Goal: Submit feedback/report problem: Submit feedback/report problem

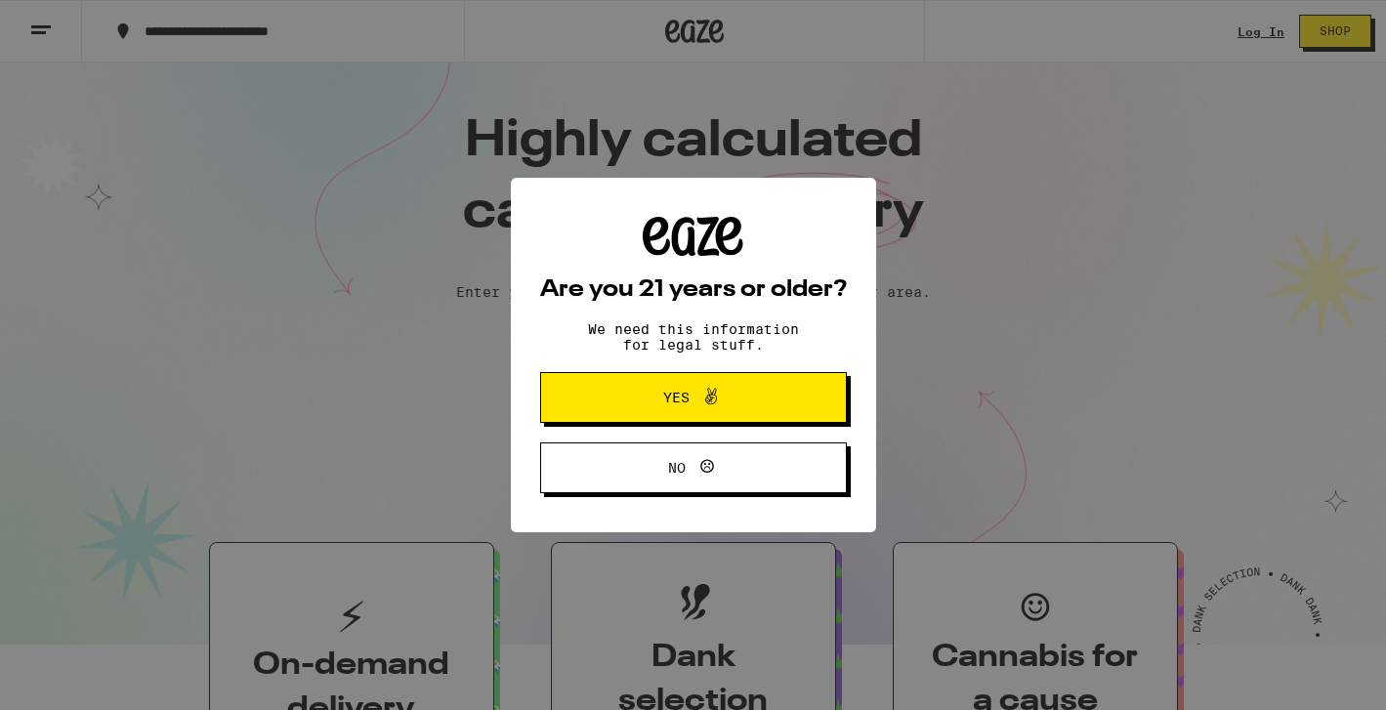
click at [714, 401] on icon at bounding box center [710, 396] width 23 height 23
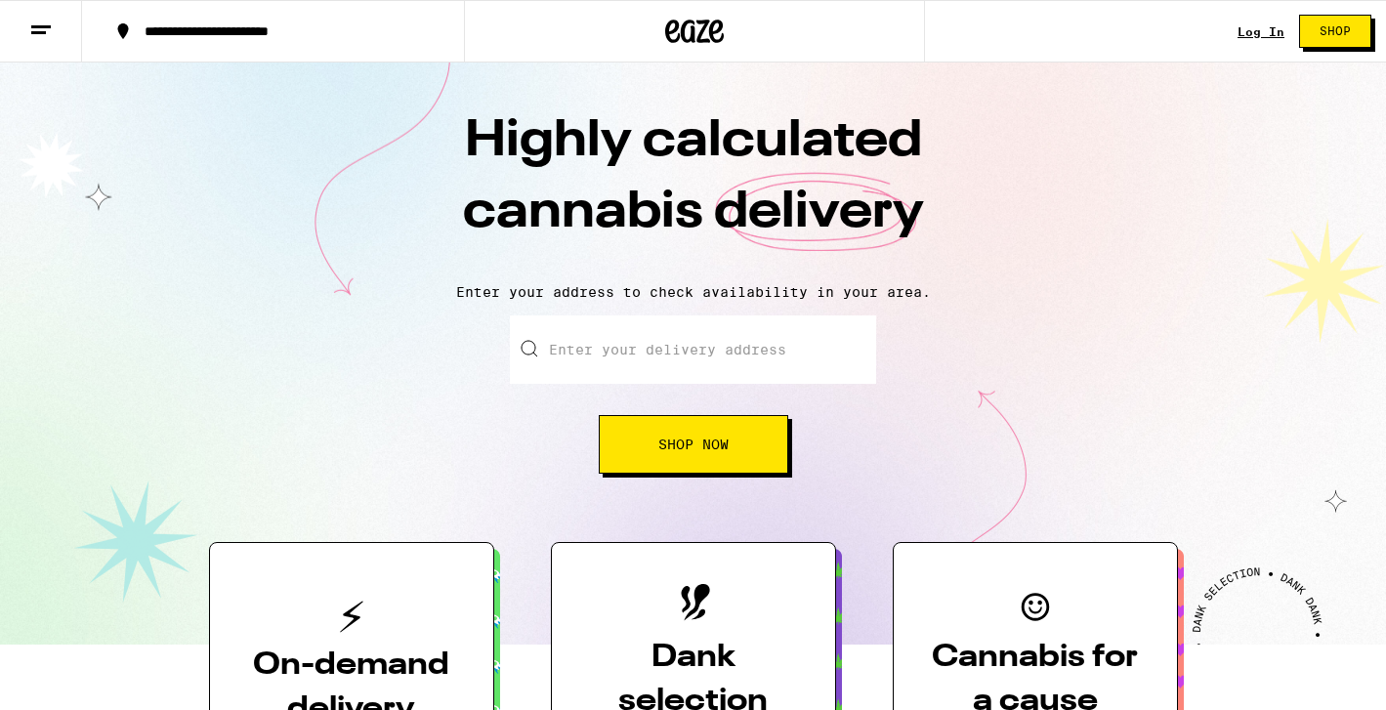
click at [1266, 39] on div "Log In Shop" at bounding box center [1312, 31] width 148 height 63
click at [1261, 25] on link "Log In" at bounding box center [1261, 31] width 47 height 13
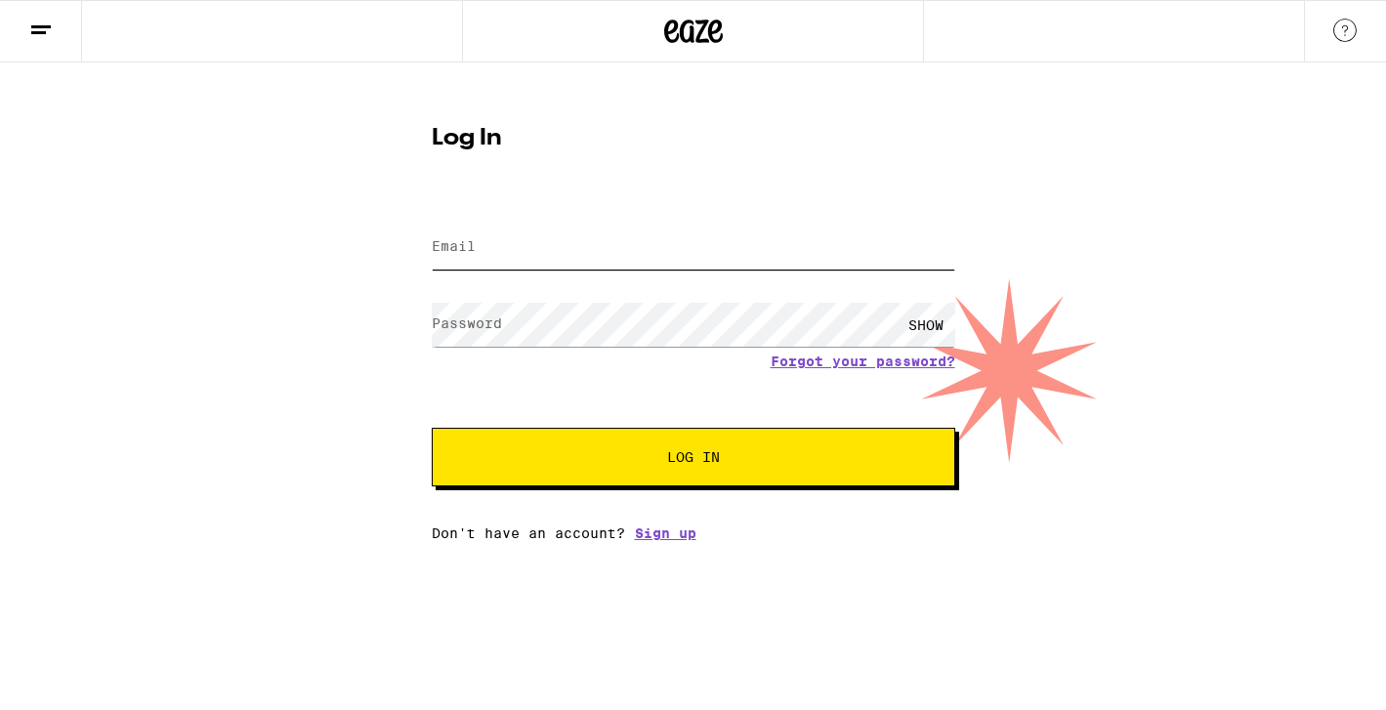
click at [596, 256] on input "Email" at bounding box center [694, 248] width 524 height 44
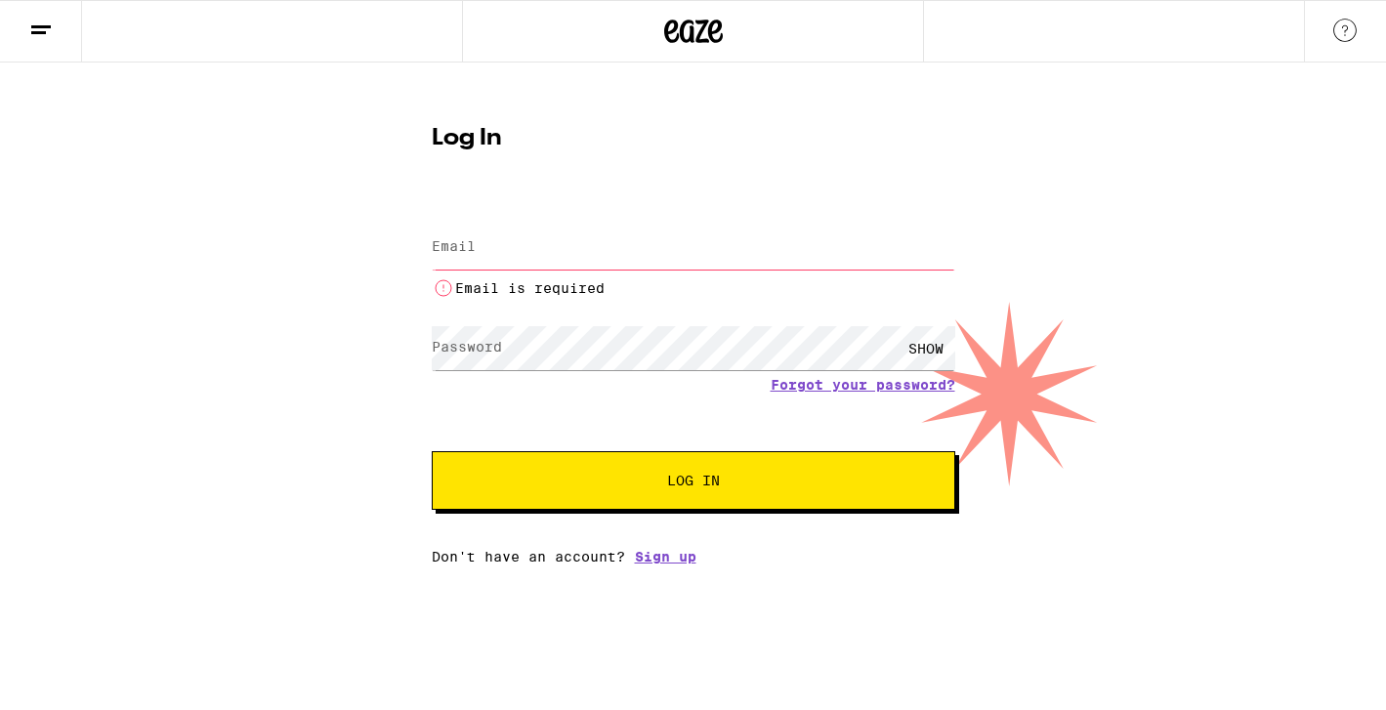
type input "[EMAIL_ADDRESS][DOMAIN_NAME]"
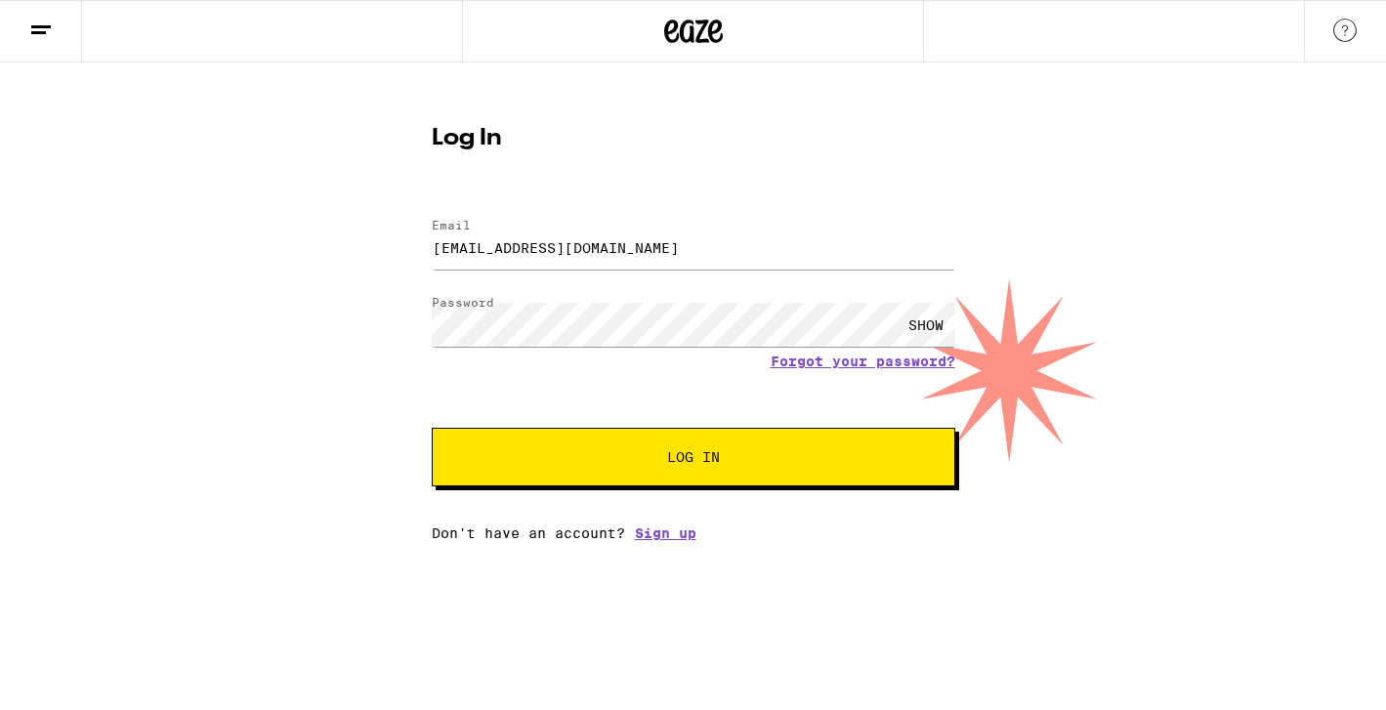
click at [679, 476] on button "Log In" at bounding box center [694, 457] width 524 height 59
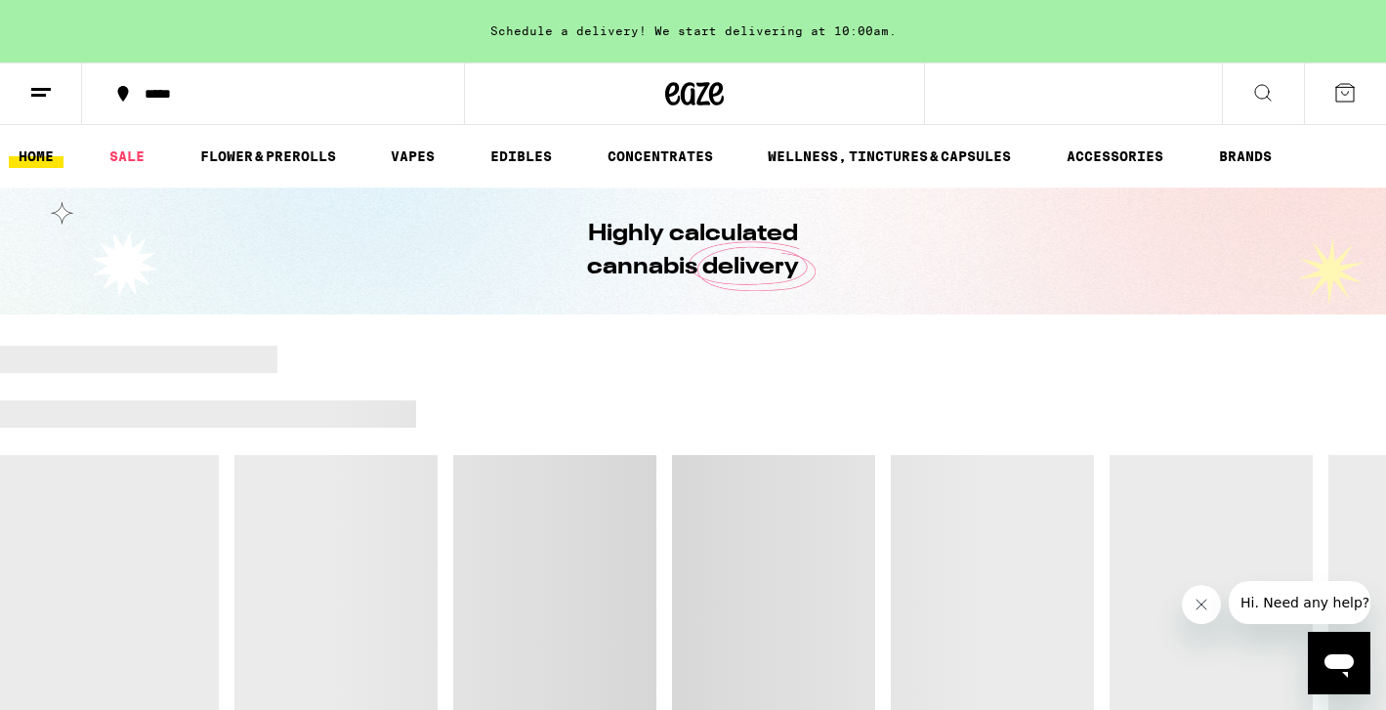
click at [49, 89] on line at bounding box center [41, 89] width 20 height 0
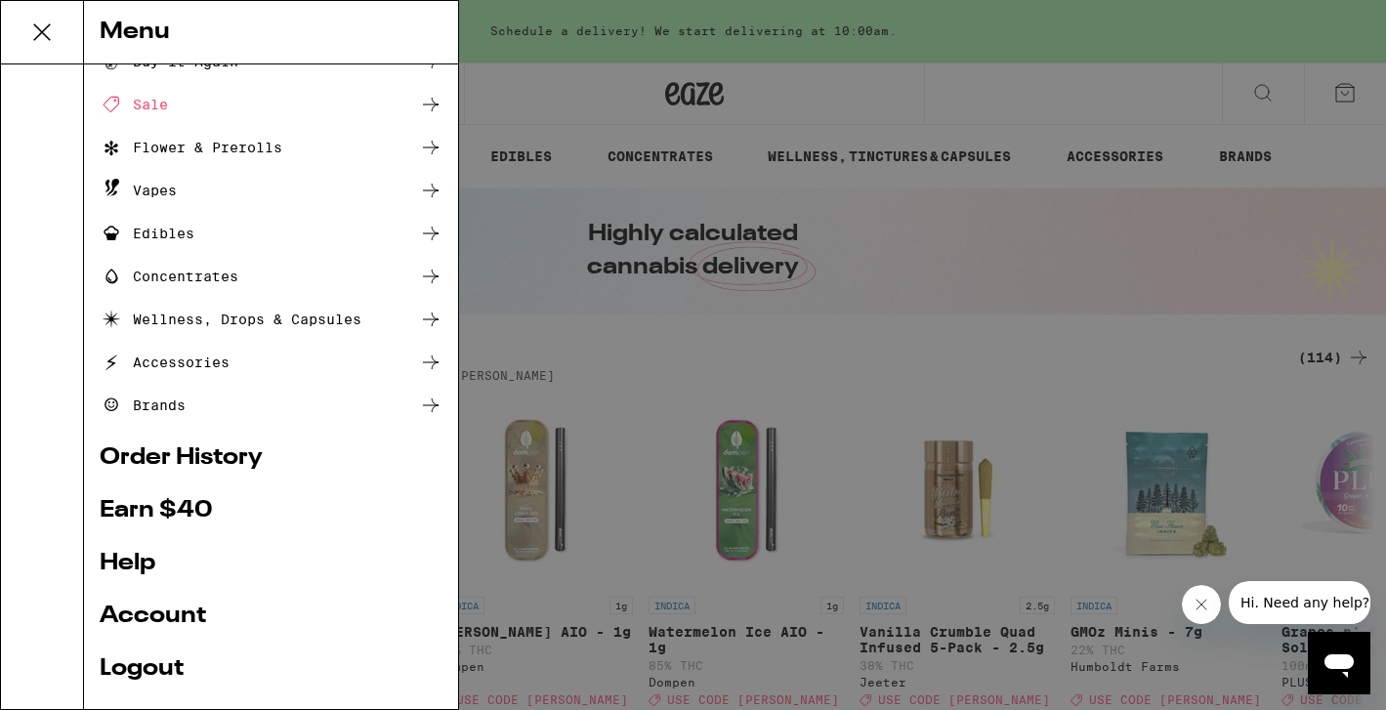
click at [188, 461] on link "Order History" at bounding box center [271, 457] width 343 height 23
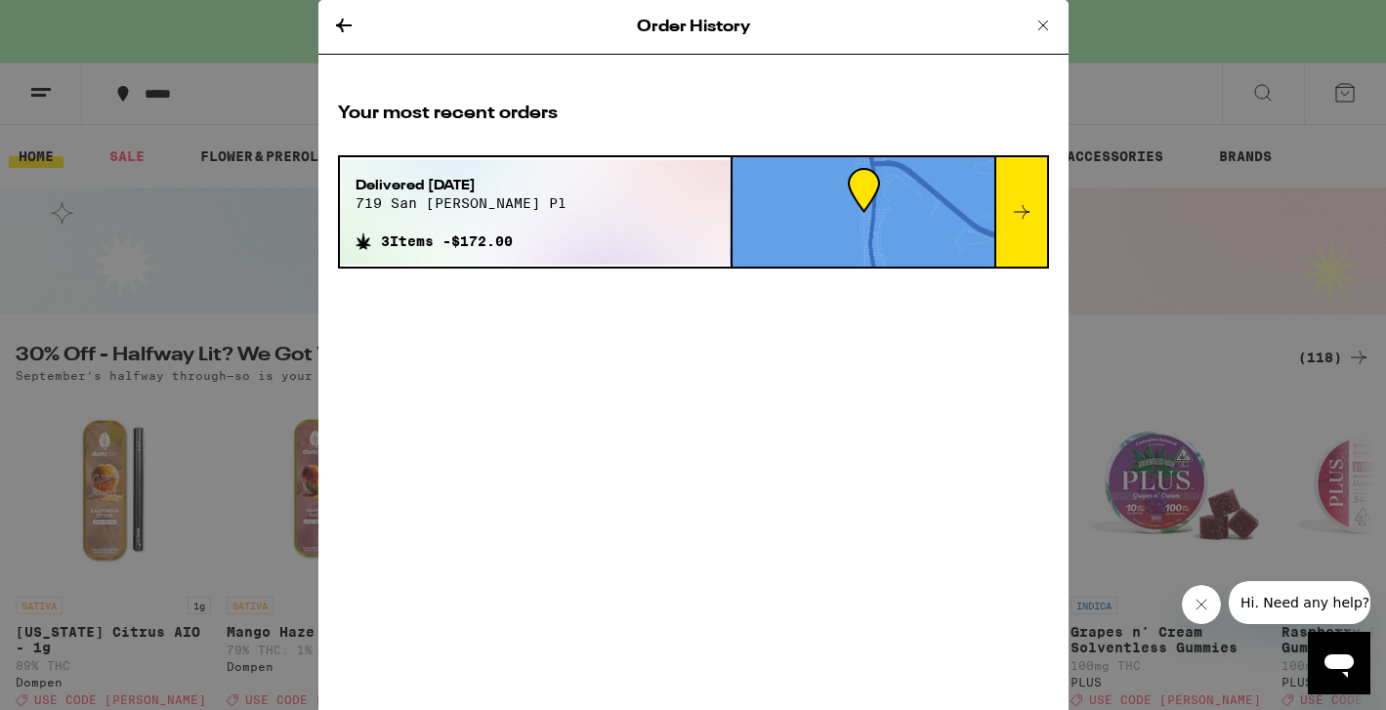
click at [1020, 222] on icon at bounding box center [1021, 211] width 23 height 23
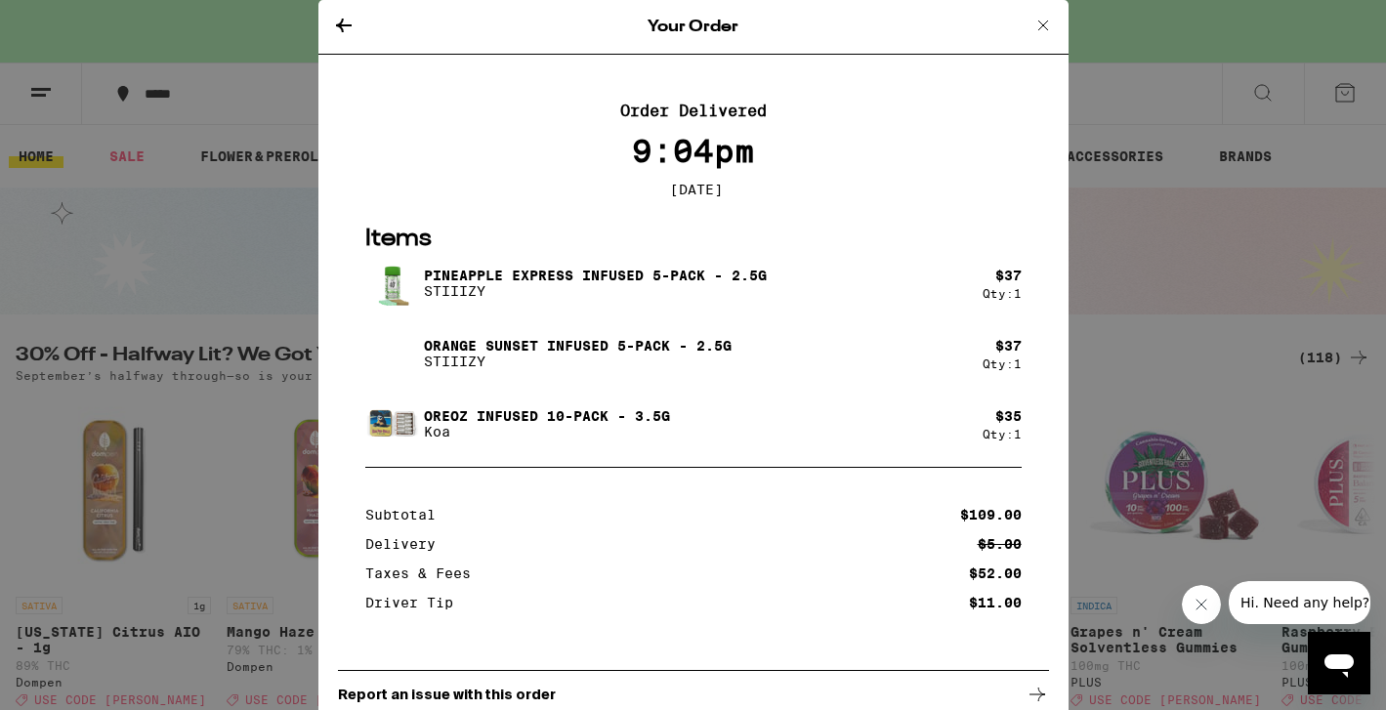
scroll to position [82, 0]
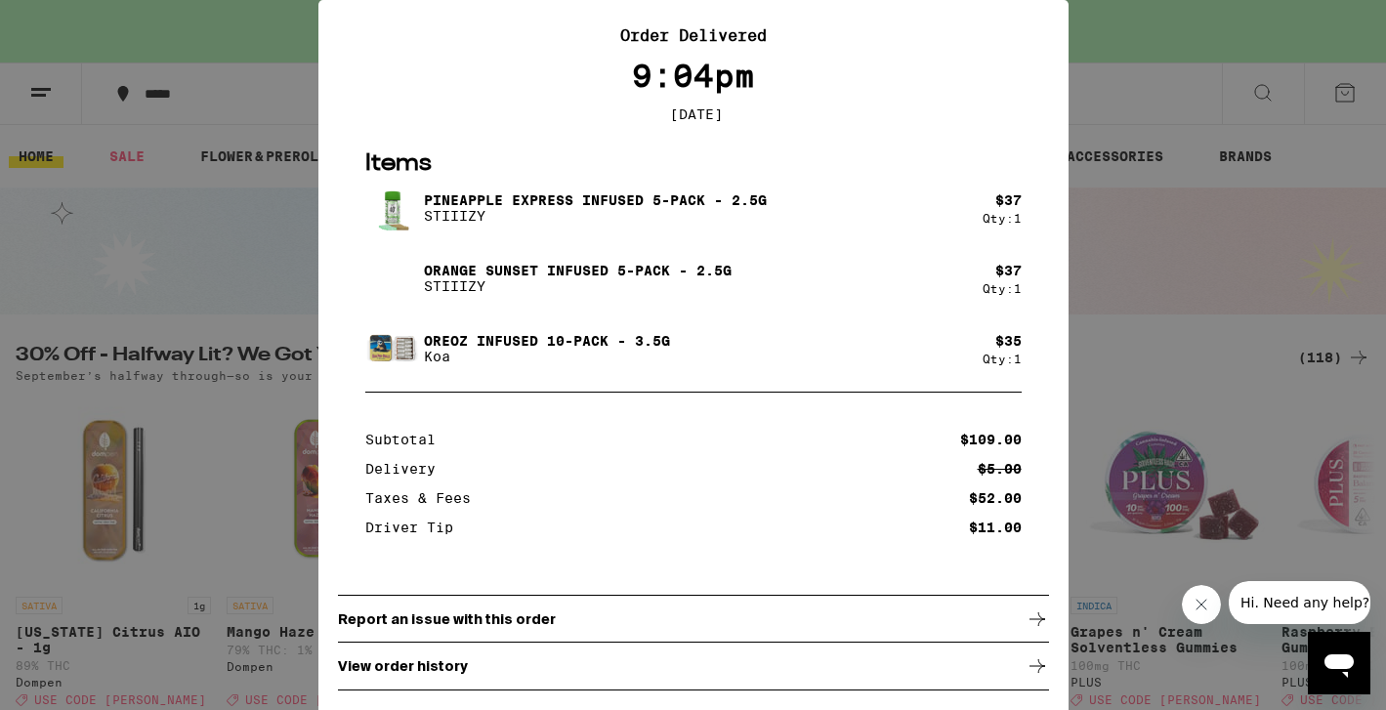
click at [608, 614] on div "Report an issue with this order" at bounding box center [693, 619] width 711 height 49
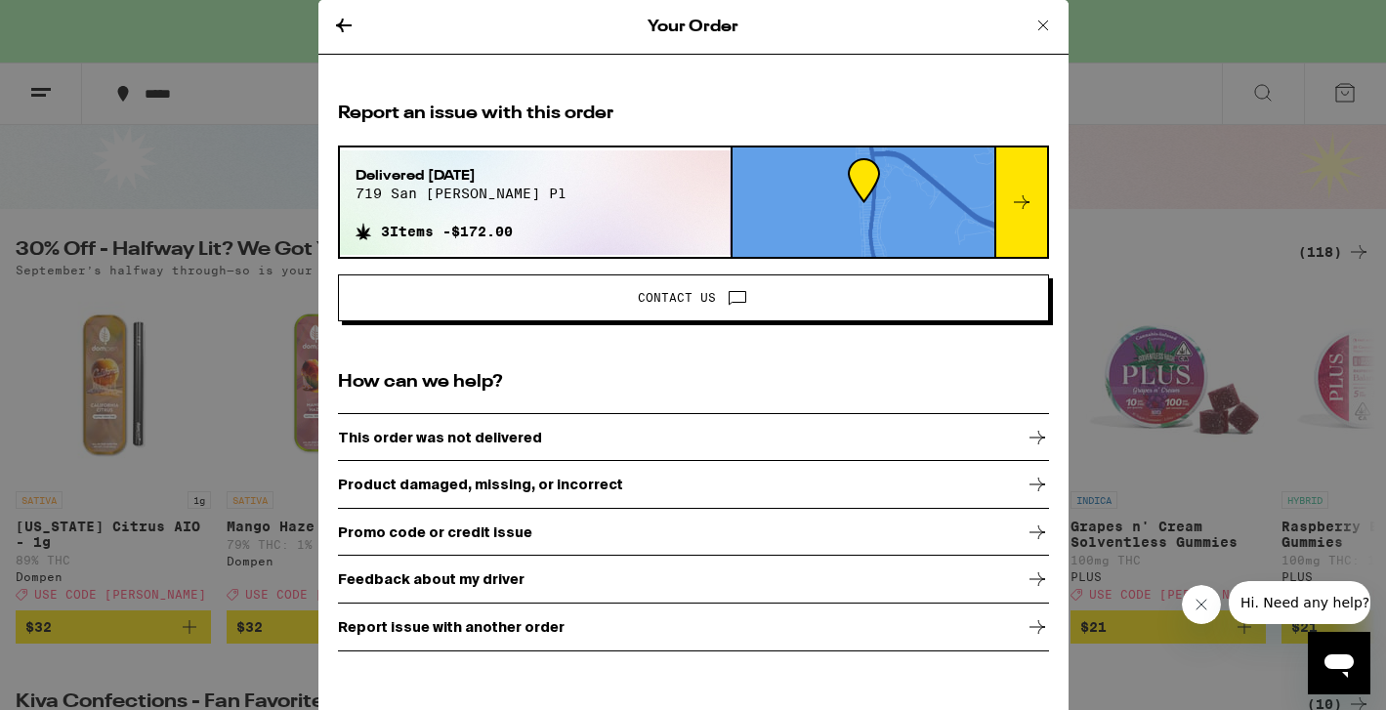
scroll to position [151, 0]
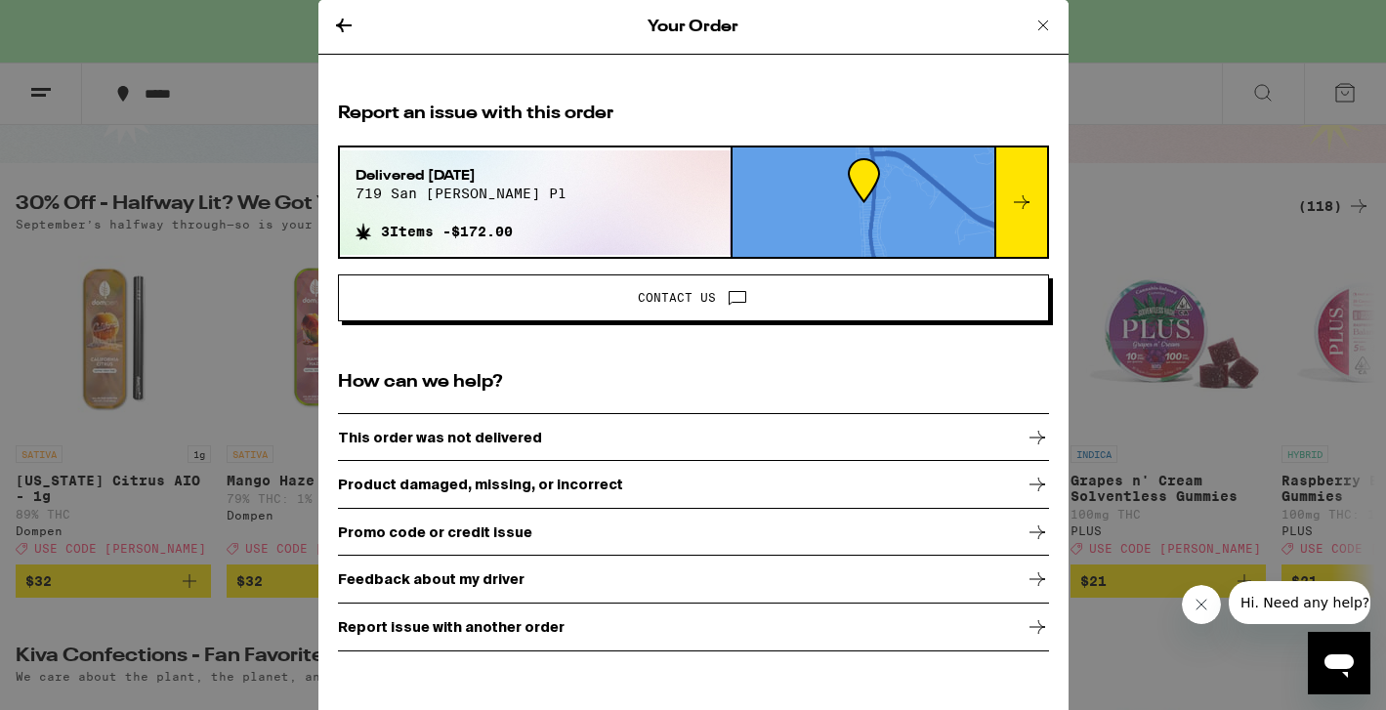
click at [522, 493] on div "Product damaged, missing, or incorrect" at bounding box center [693, 484] width 711 height 49
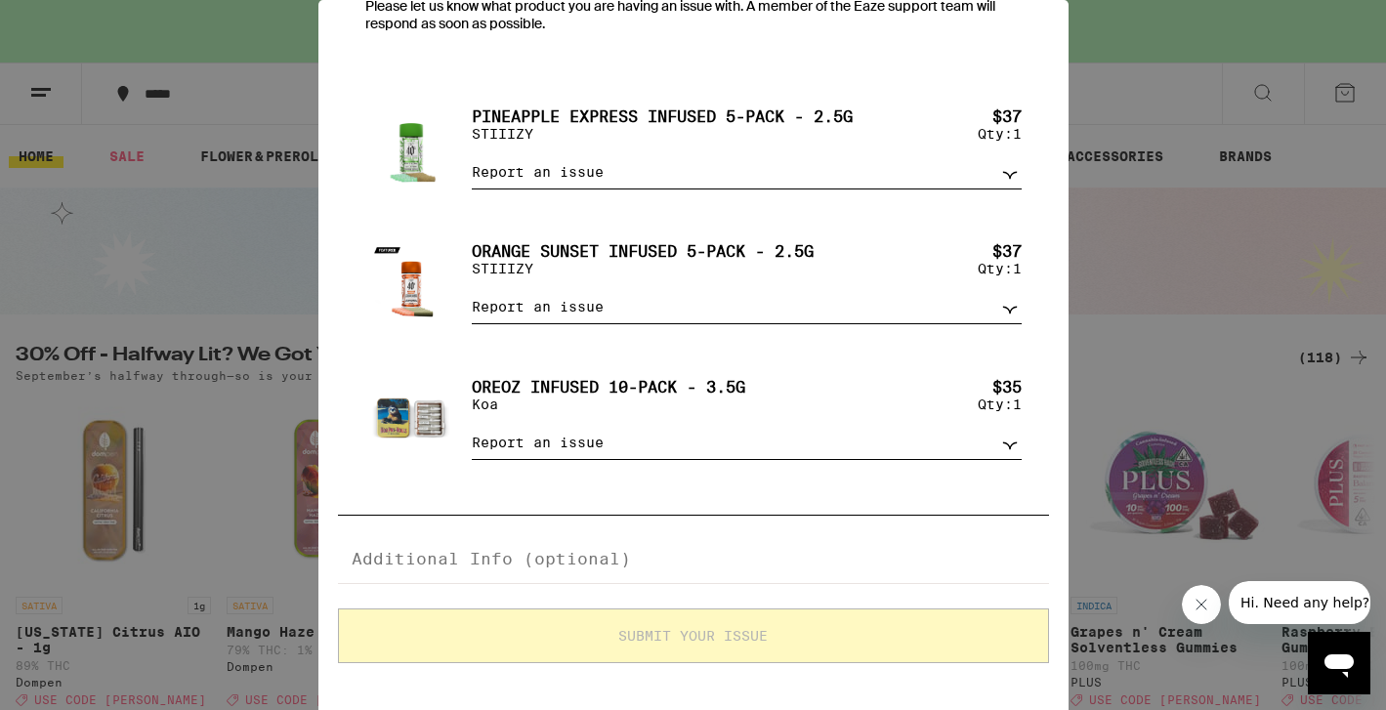
scroll to position [146, 0]
click at [594, 307] on select "Report an issue Item missing Item is broken/defective Received the wrong item L…" at bounding box center [746, 307] width 549 height 34
drag, startPoint x: 594, startPoint y: 307, endPoint x: 595, endPoint y: 162, distance: 144.6
click at [595, 162] on select "Report an issue Item missing Item is broken/defective Received the wrong item L…" at bounding box center [746, 172] width 549 height 34
select select "item_missing"
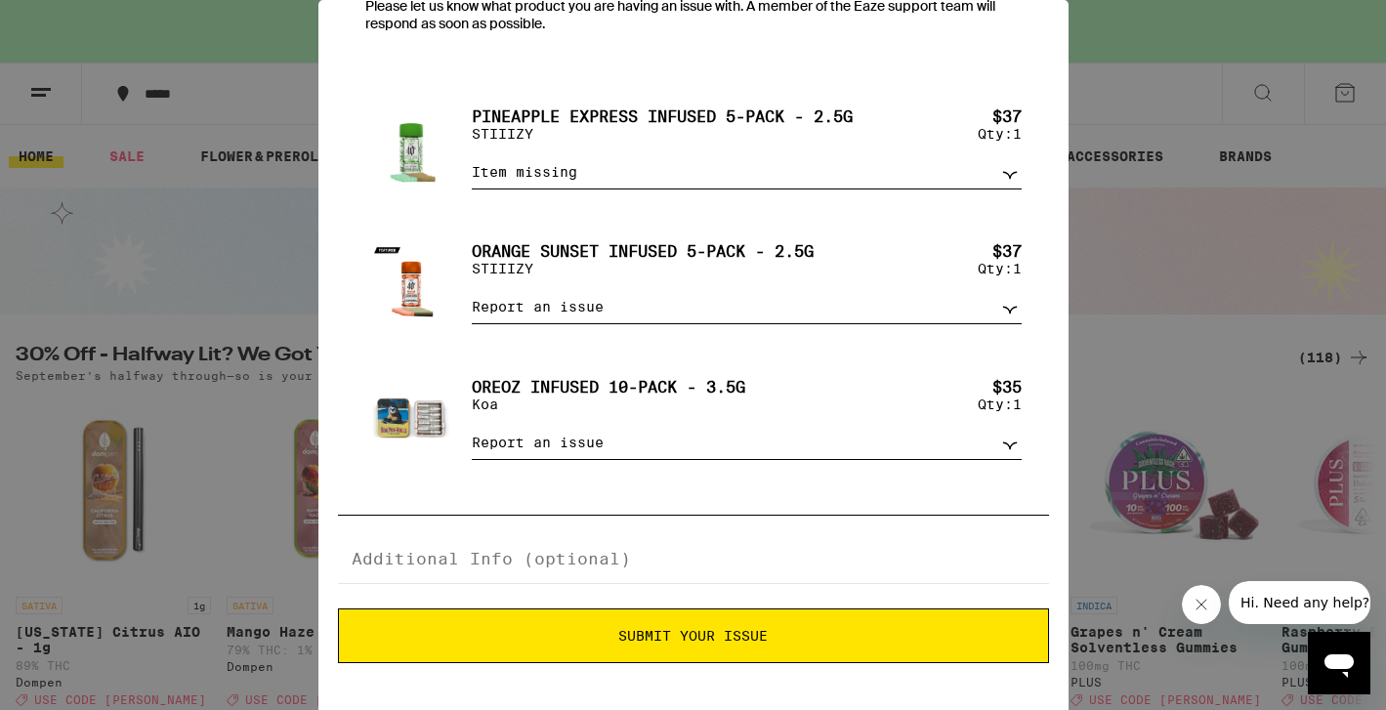
click at [596, 439] on select "Report an issue Item missing Item is broken/defective Received the wrong item L…" at bounding box center [746, 443] width 549 height 34
select select "item_missing"
click at [682, 570] on textarea at bounding box center [693, 559] width 711 height 49
type textarea "v"
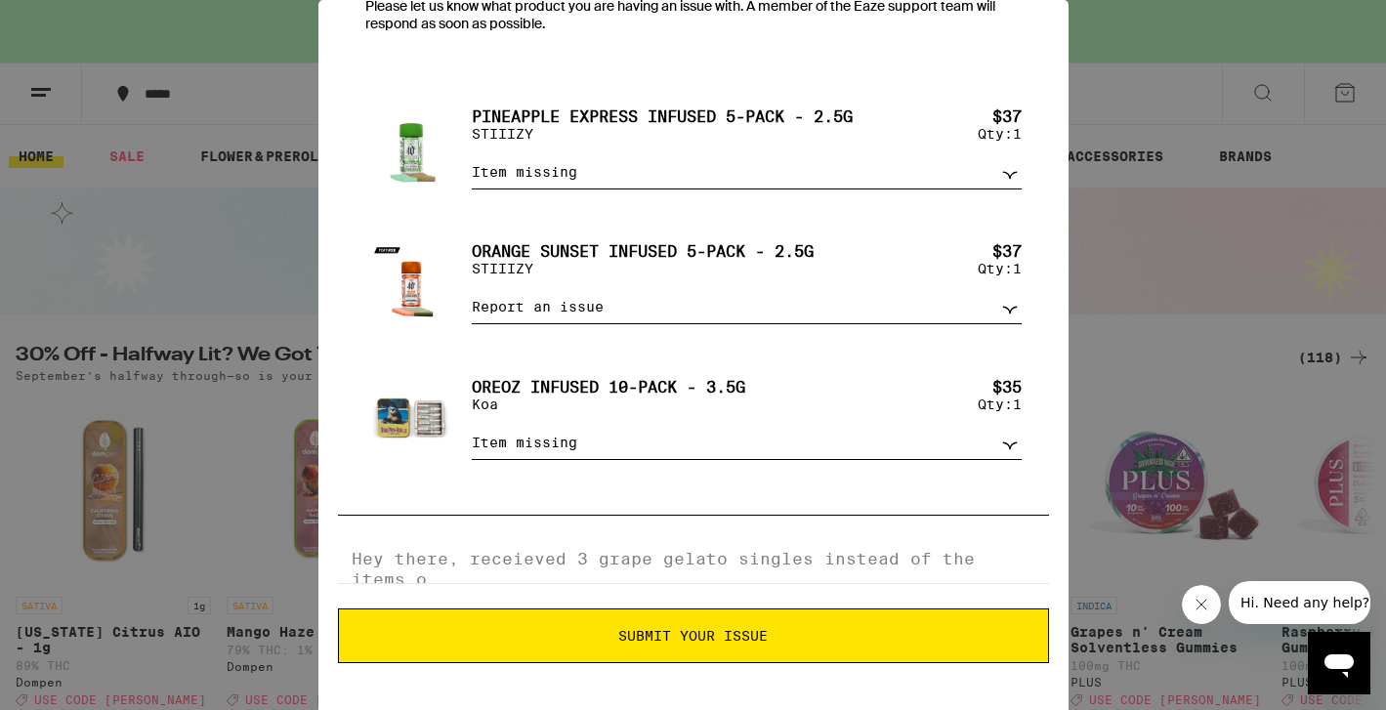
scroll to position [8, 0]
click at [491, 558] on textarea "Hey there, receieved 3 grape gelato singles instead of the items ordered." at bounding box center [693, 559] width 711 height 49
click at [529, 578] on textarea "Hey there, received 3 grape gelato singles instead of the items ordered." at bounding box center [693, 559] width 711 height 49
type textarea "Hey there, received 3 grape gelato singles instead of the items ordered."
click at [573, 641] on span "Submit Your Issue" at bounding box center [694, 636] width 690 height 14
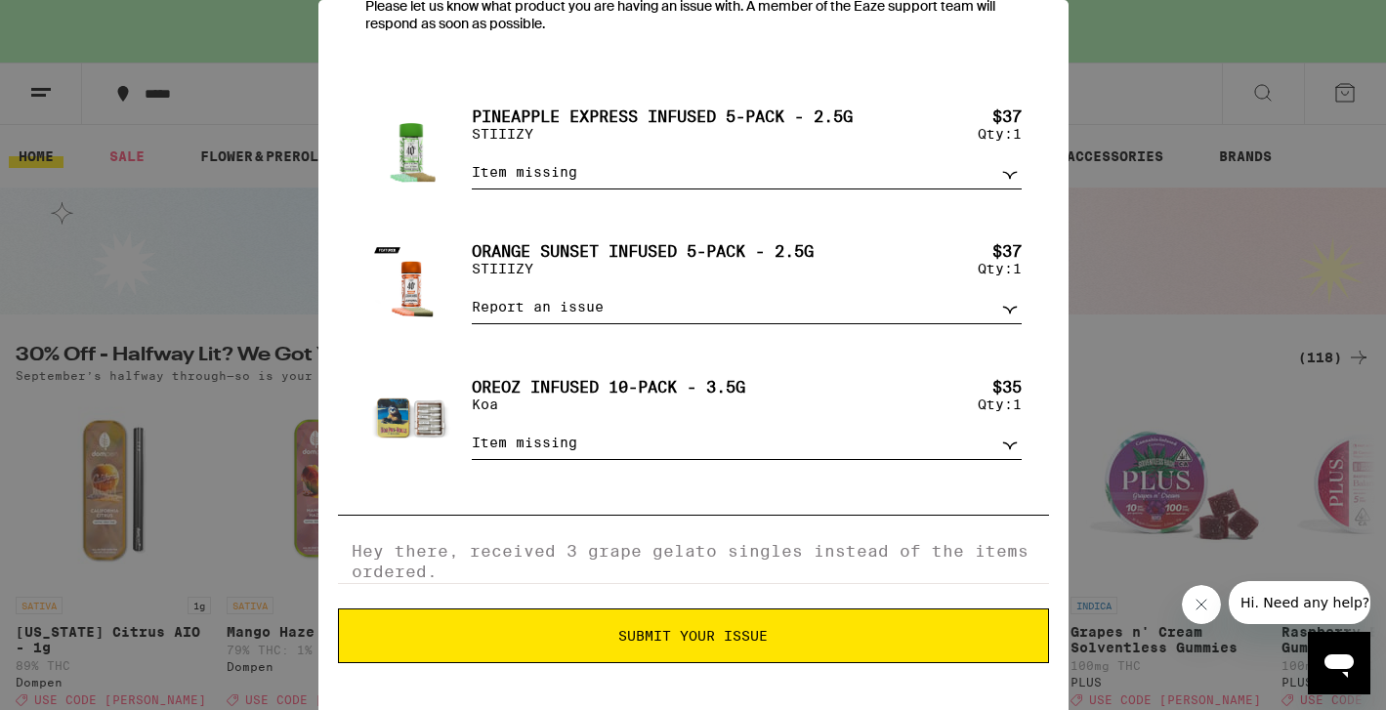
scroll to position [21, 0]
click at [568, 654] on button "Submit Your Issue" at bounding box center [693, 636] width 711 height 55
click at [1330, 609] on span "Hi. Need any help?" at bounding box center [1304, 603] width 129 height 16
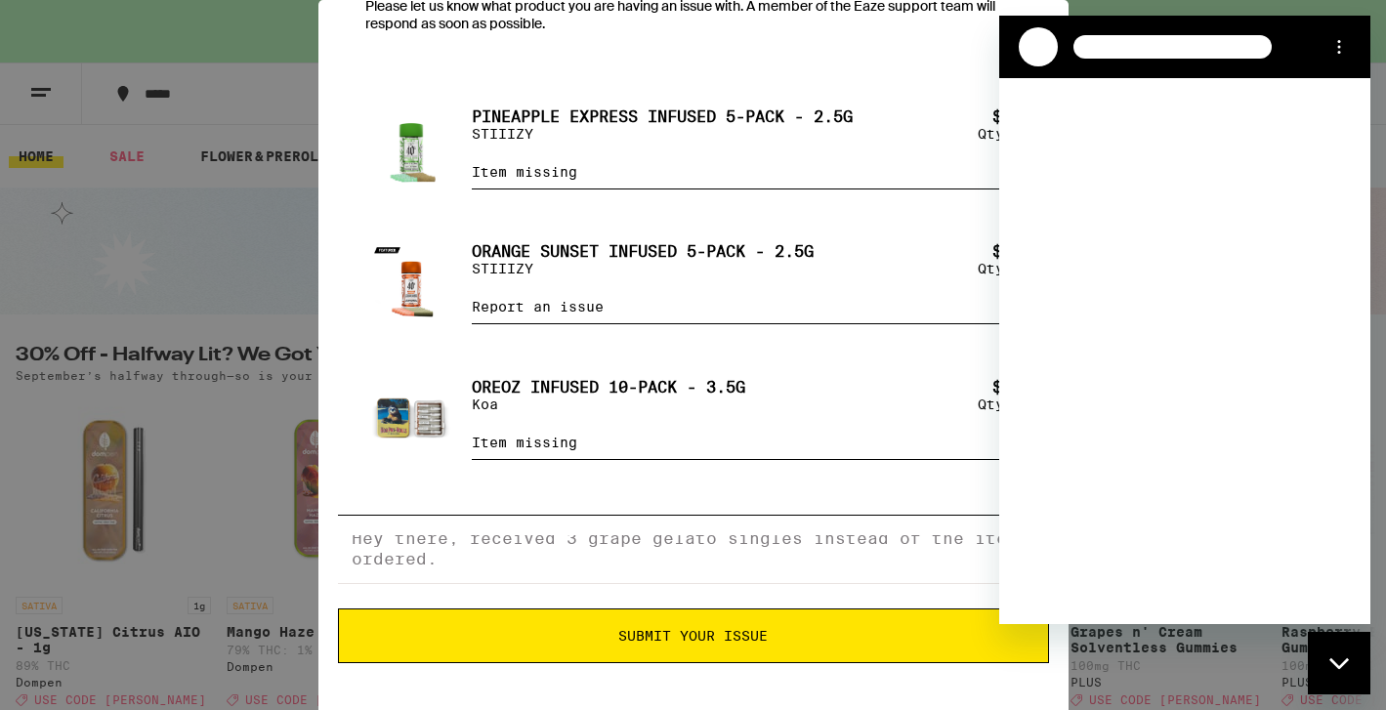
scroll to position [0, 0]
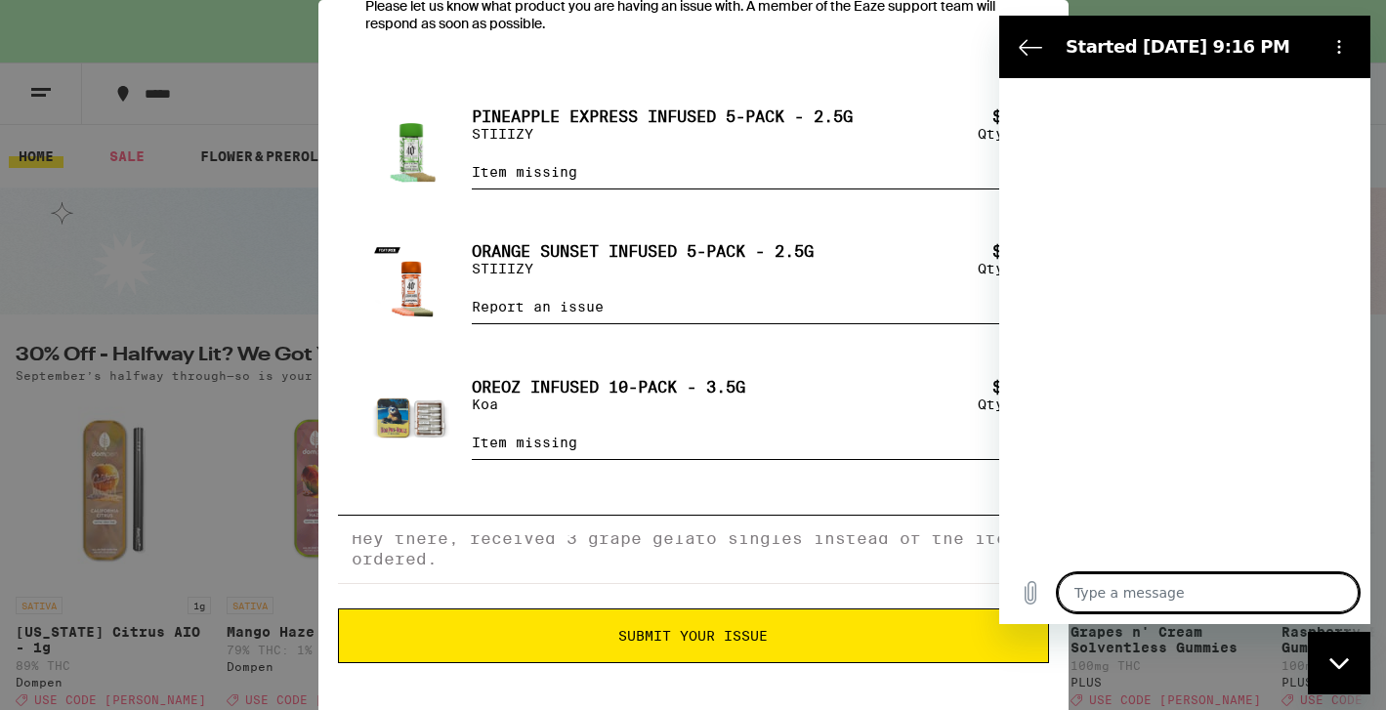
type textarea "x"
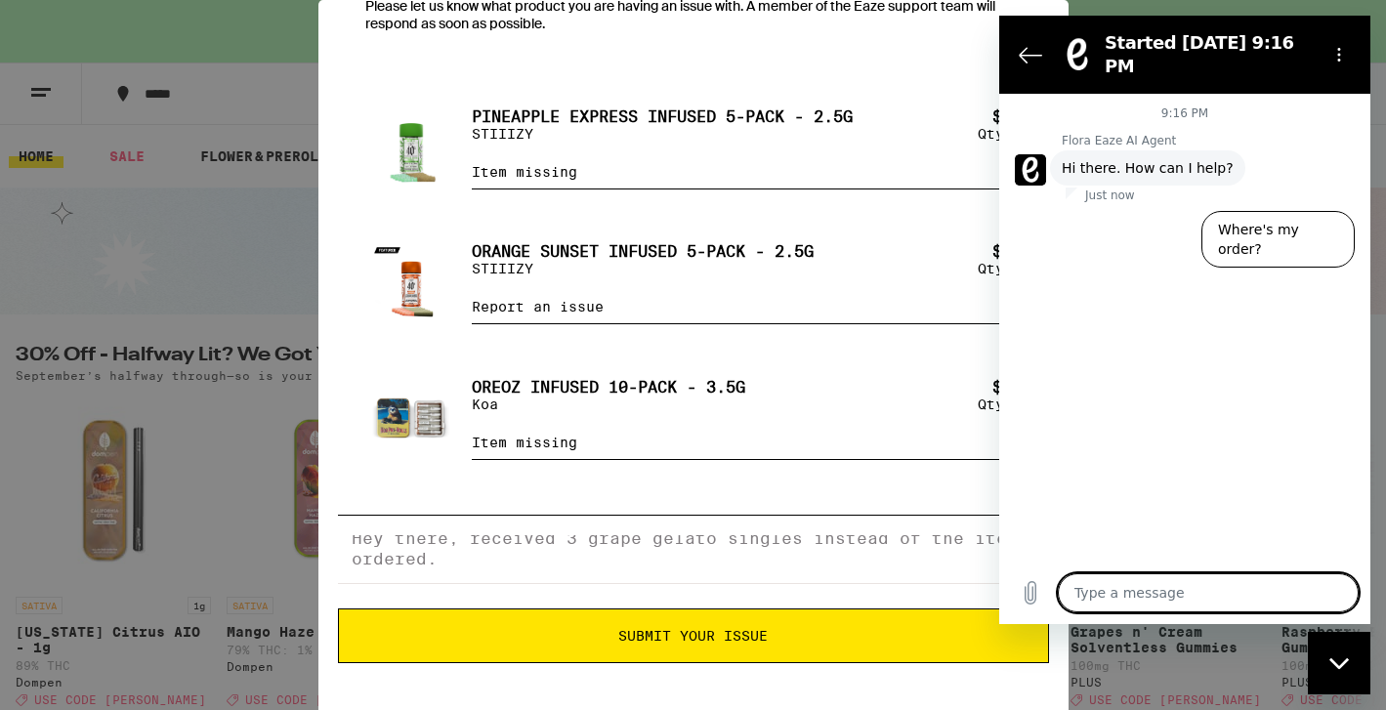
type textarea "H"
type textarea "x"
type textarea "He"
type textarea "x"
type textarea "Hey"
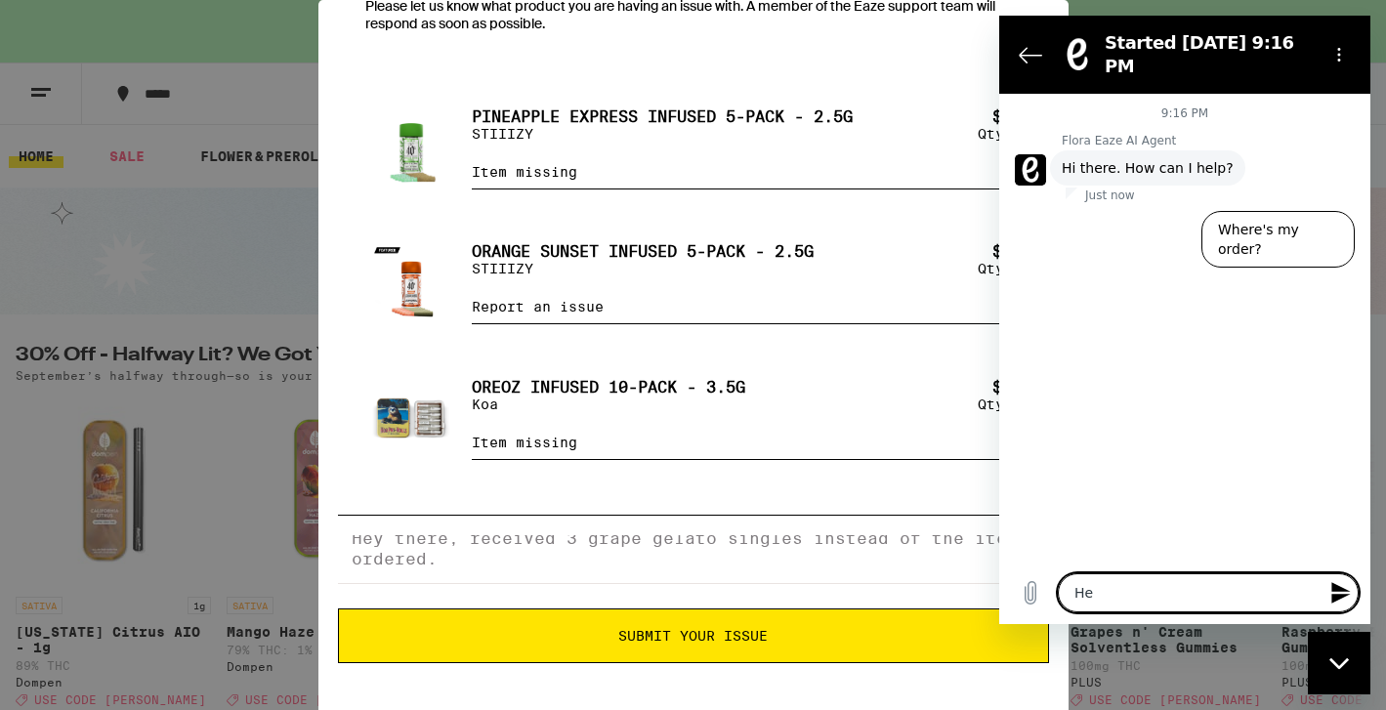
type textarea "x"
type textarea "Hey"
type textarea "x"
type textarea "Hey I"
type textarea "x"
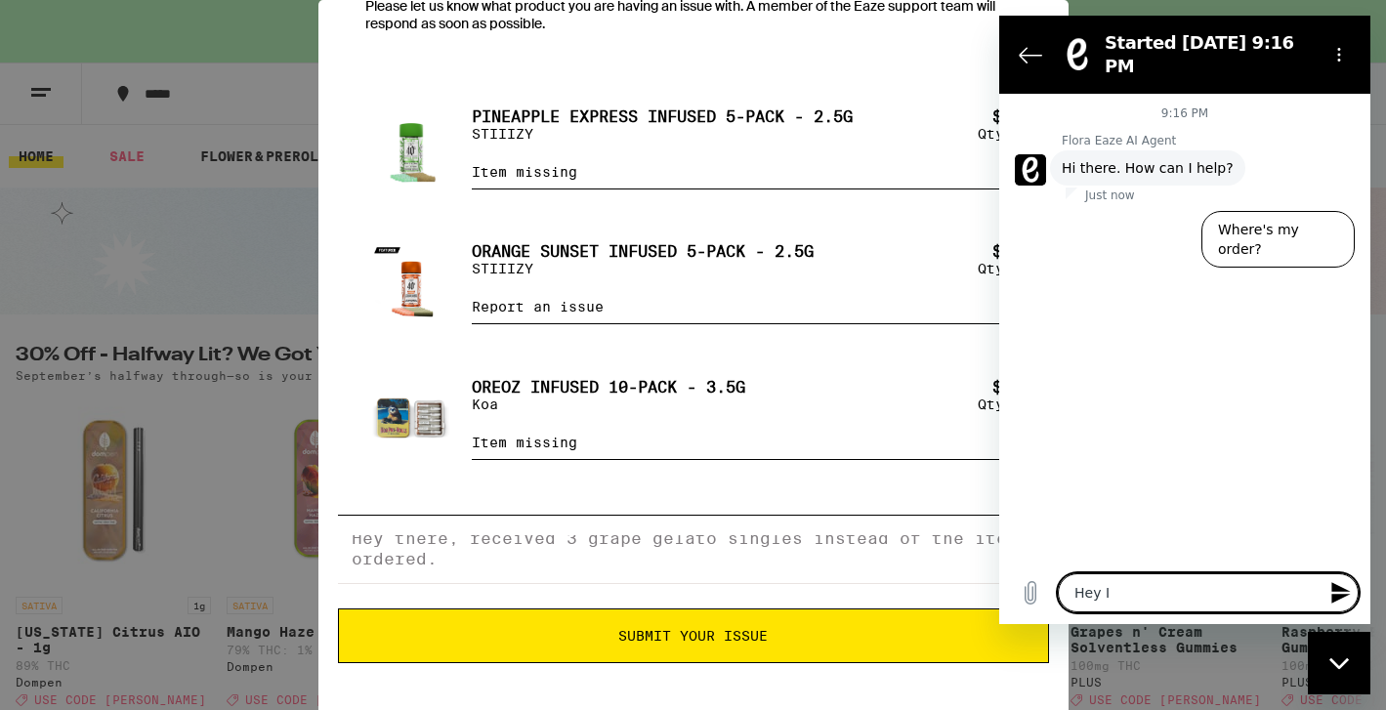
type textarea "Hey I"
type textarea "x"
type textarea "Hey I c"
type textarea "x"
type textarea "Hey I ca"
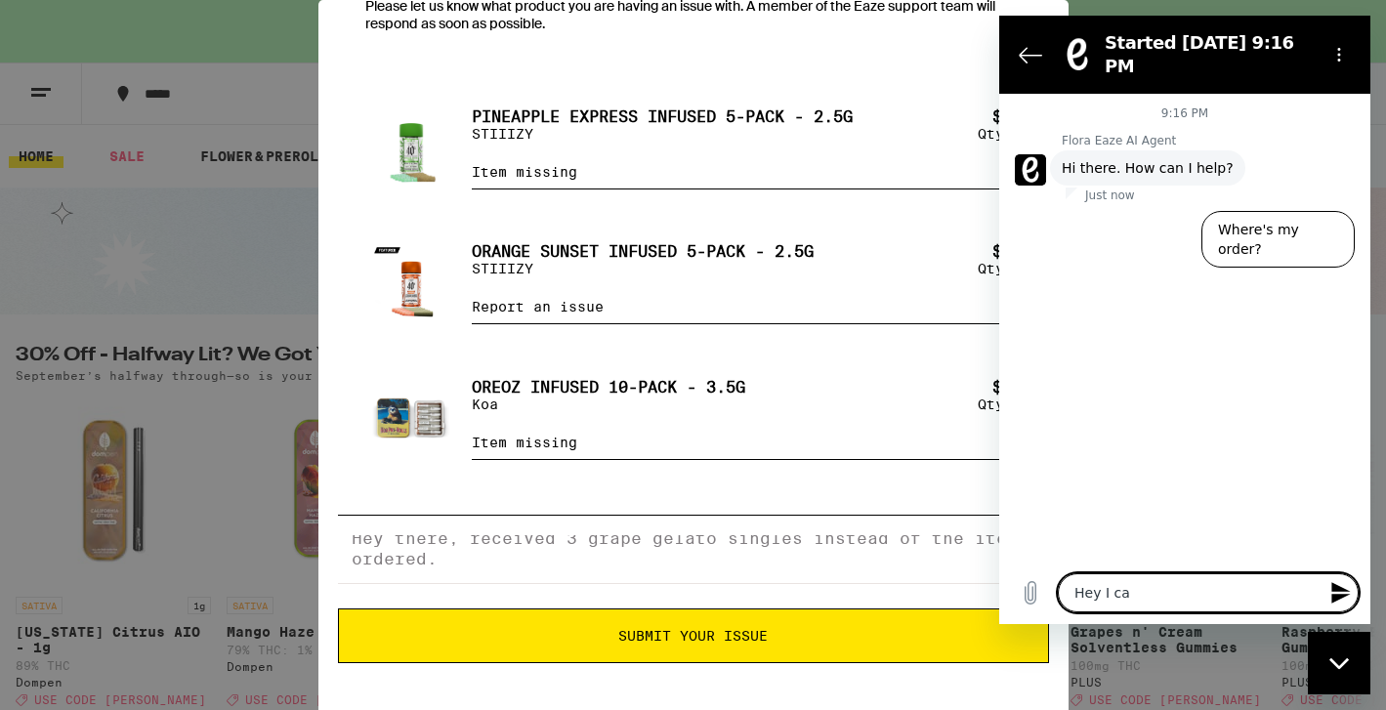
type textarea "x"
type textarea "Hey I can"
type textarea "x"
type textarea "Hey I can'"
type textarea "x"
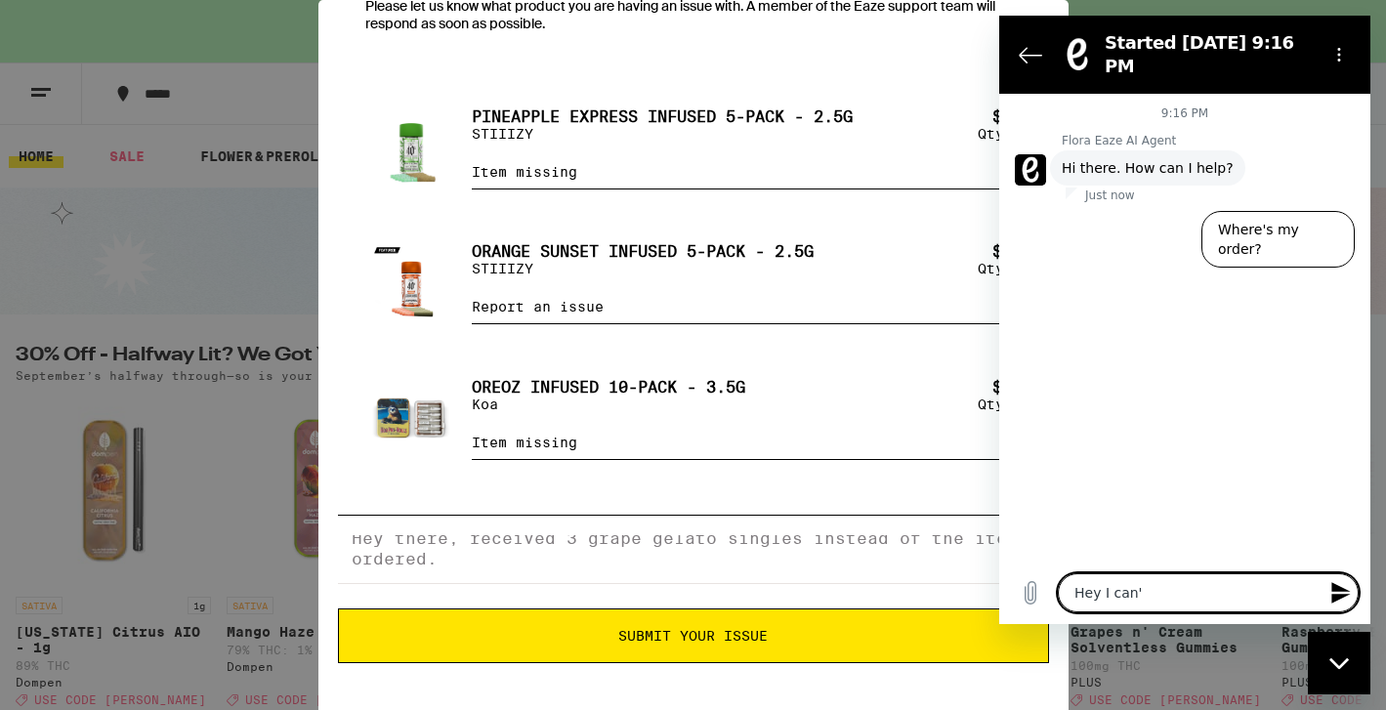
type textarea "Hey I can't"
type textarea "x"
type textarea "Hey I can't"
type textarea "x"
type textarea "Hey I can't s"
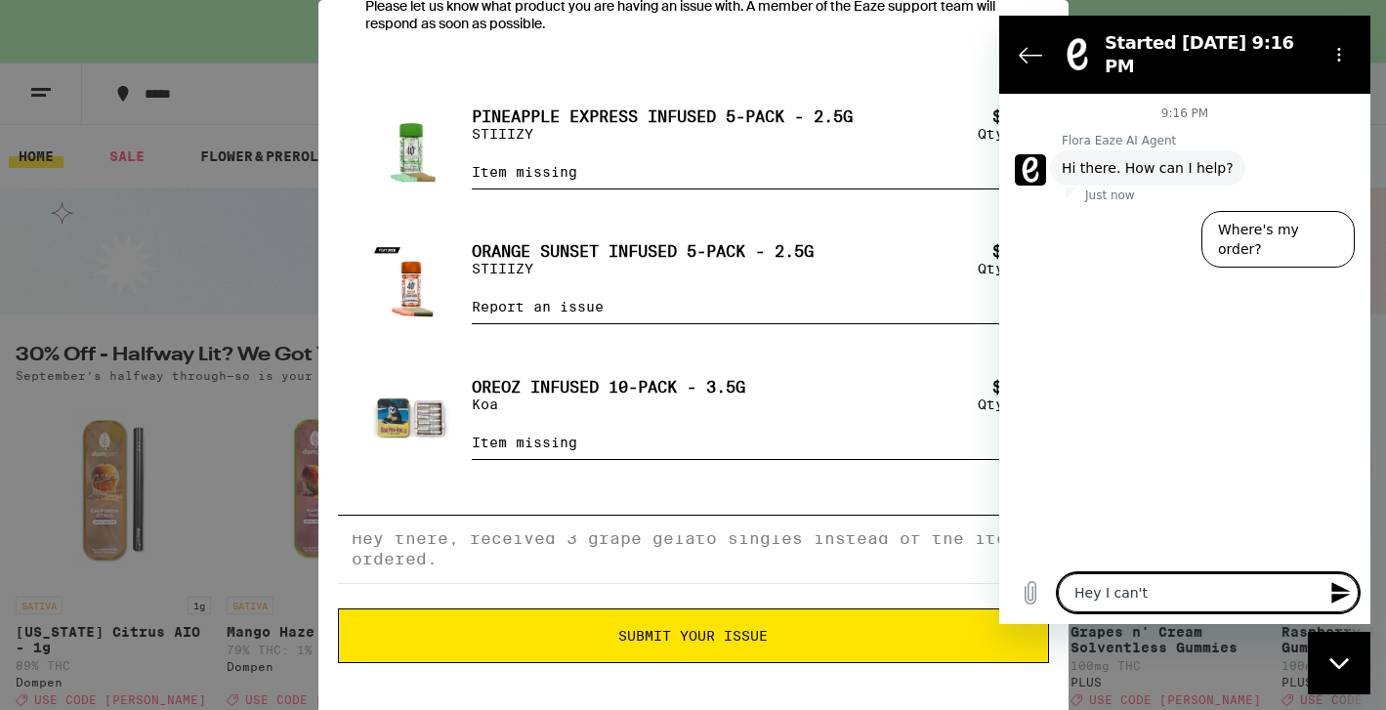
type textarea "x"
type textarea "Hey I can't su"
type textarea "x"
type textarea "Hey I can't sub"
type textarea "x"
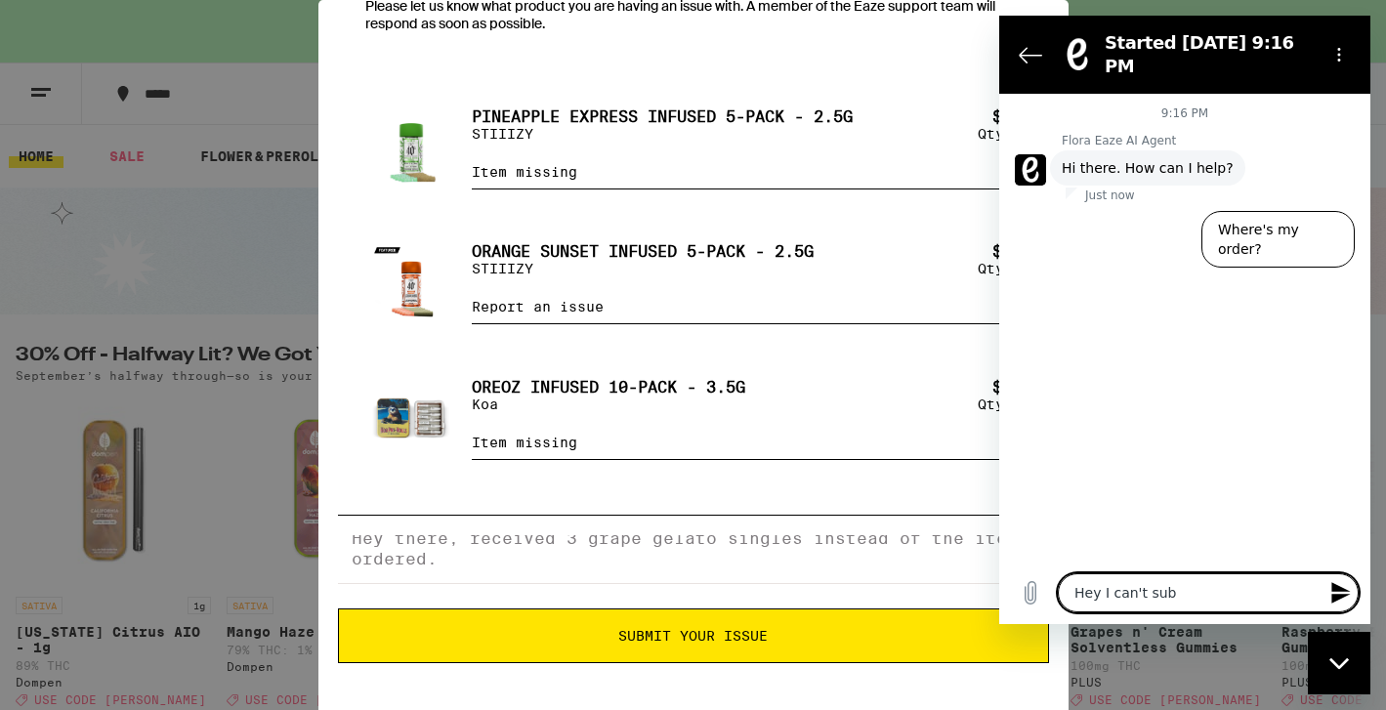
type textarea "Hey I can't subm"
type textarea "x"
type textarea "Hey I can't submi"
type textarea "x"
type textarea "Hey I can't submit"
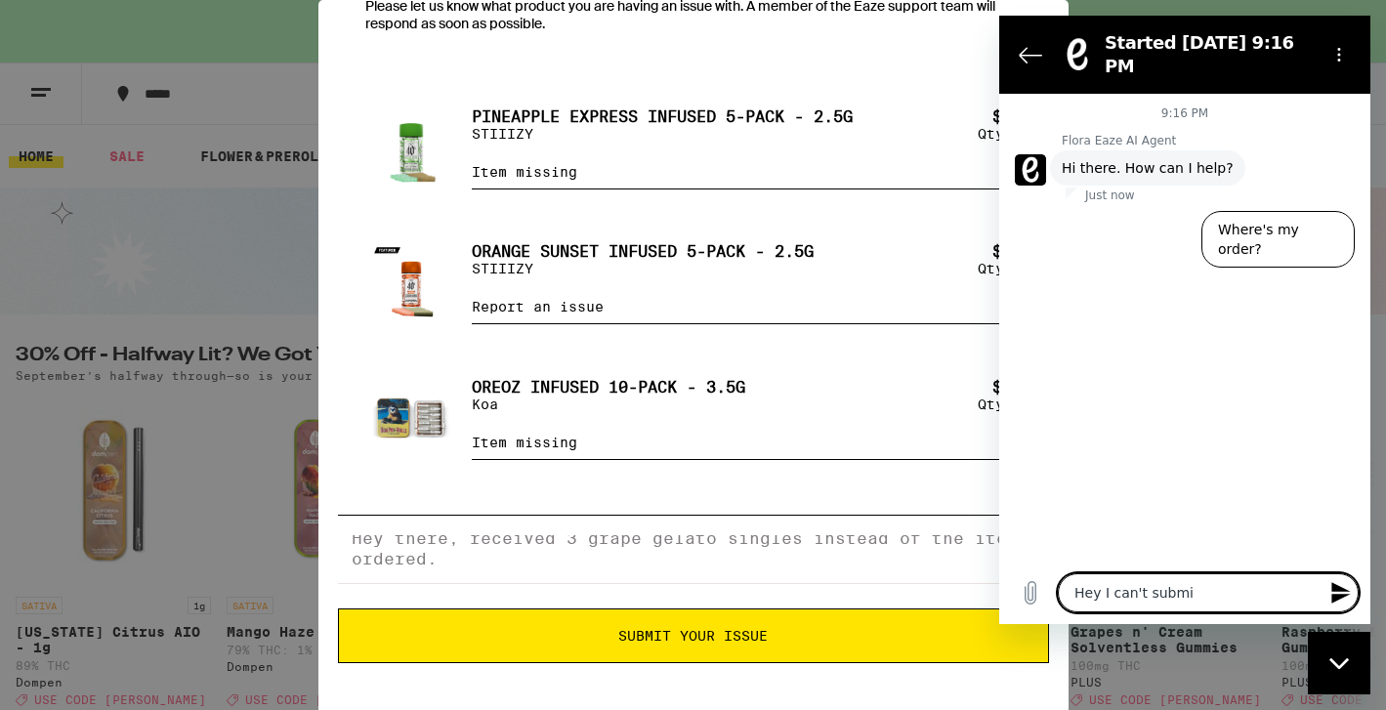
type textarea "x"
type textarea "Hey I can't submit"
type textarea "x"
type textarea "Hey I can't submit a"
type textarea "x"
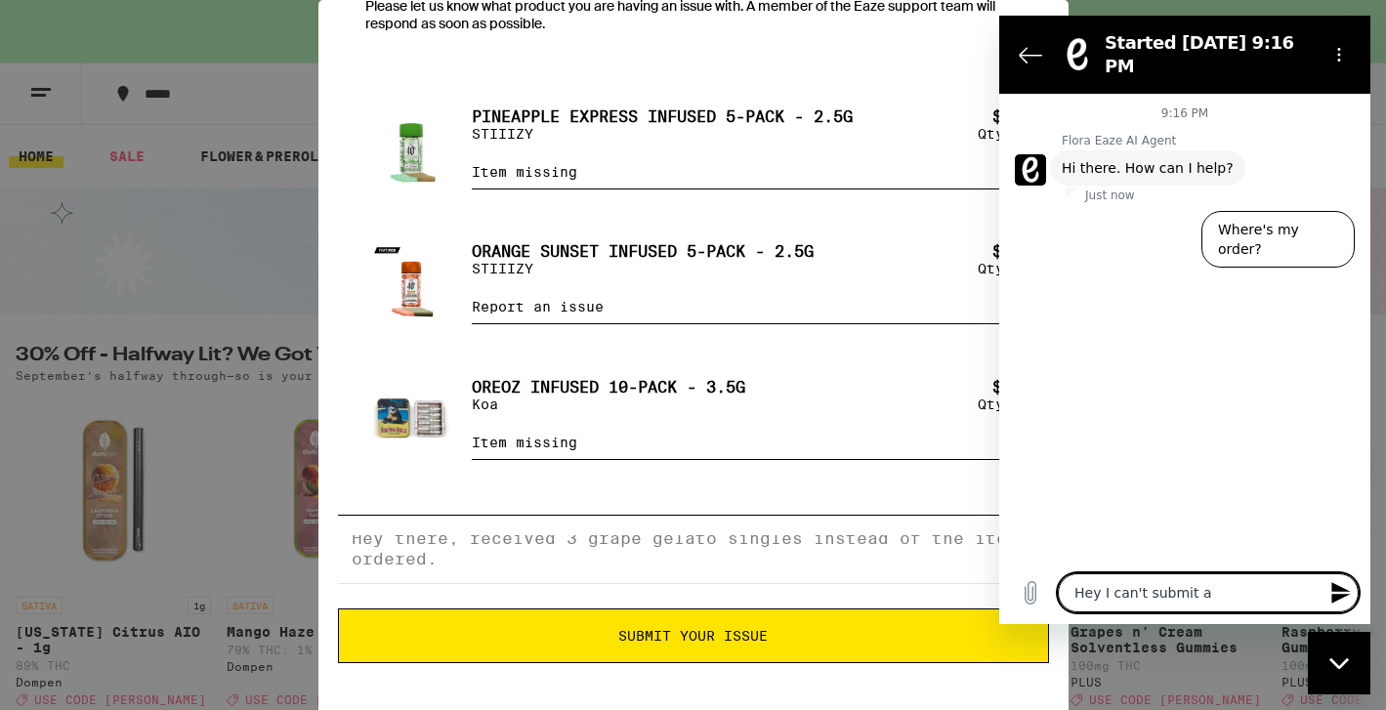
type textarea "Hey I can't submit an"
type textarea "x"
type textarea "Hey I can't submit an"
type textarea "x"
type textarea "Hey I can't submit an i"
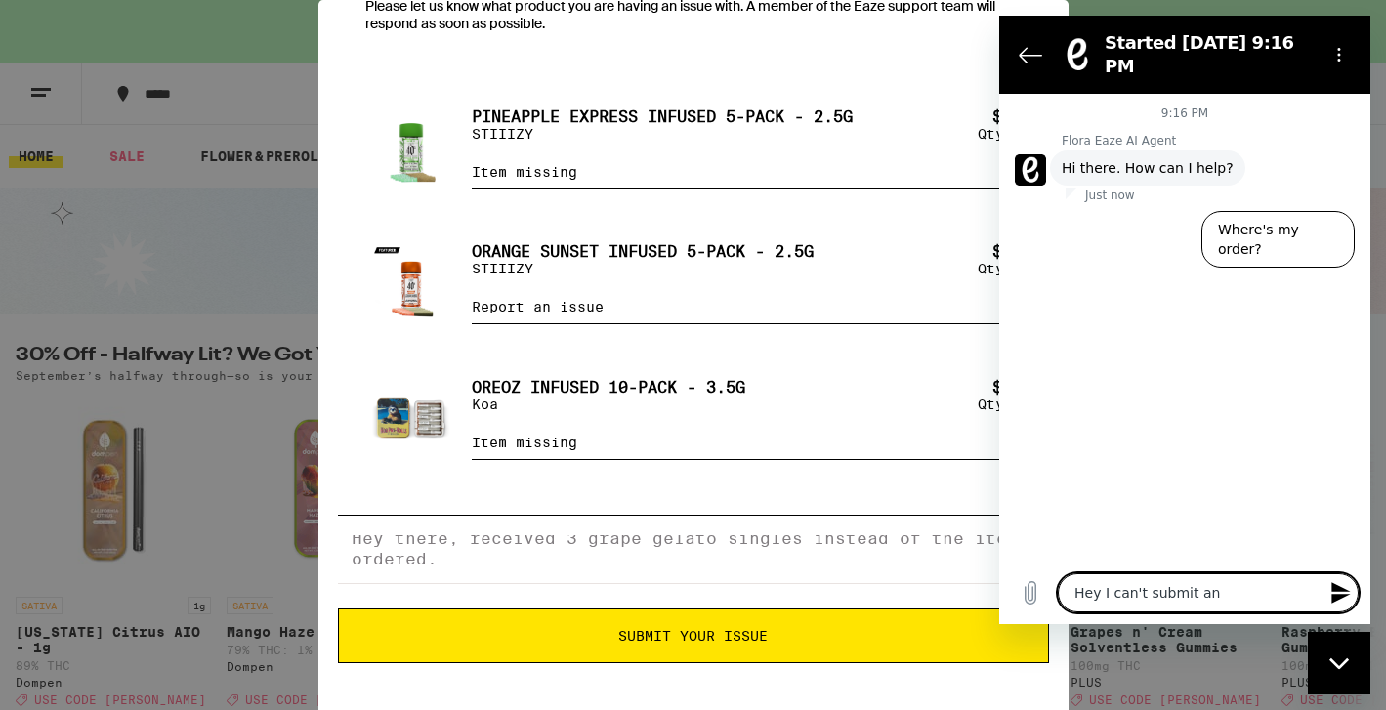
type textarea "x"
type textarea "Hey I can't submit an is"
type textarea "x"
type textarea "Hey I can't submit an iss"
type textarea "x"
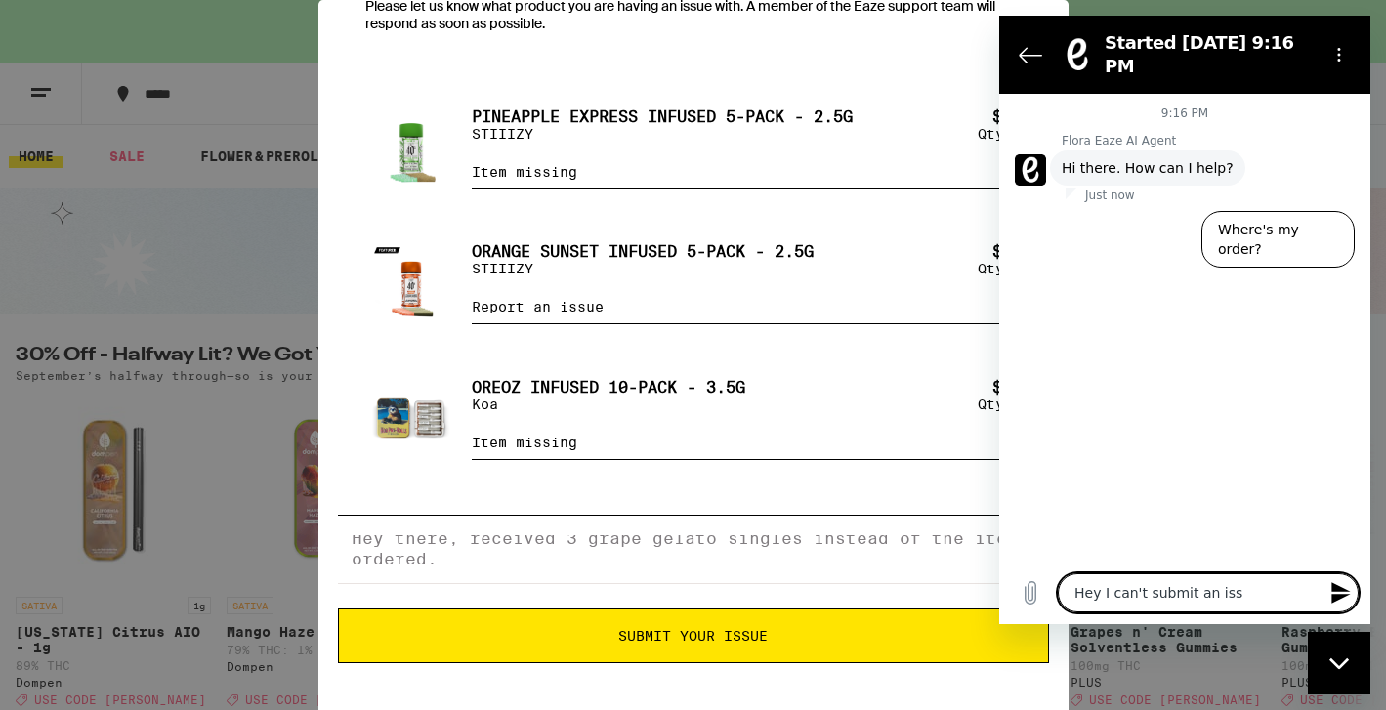
type textarea "Hey I can't submit an issu"
type textarea "x"
type textarea "Hey I can't submit an issue"
type textarea "x"
type textarea "Hey I can't submit an issue"
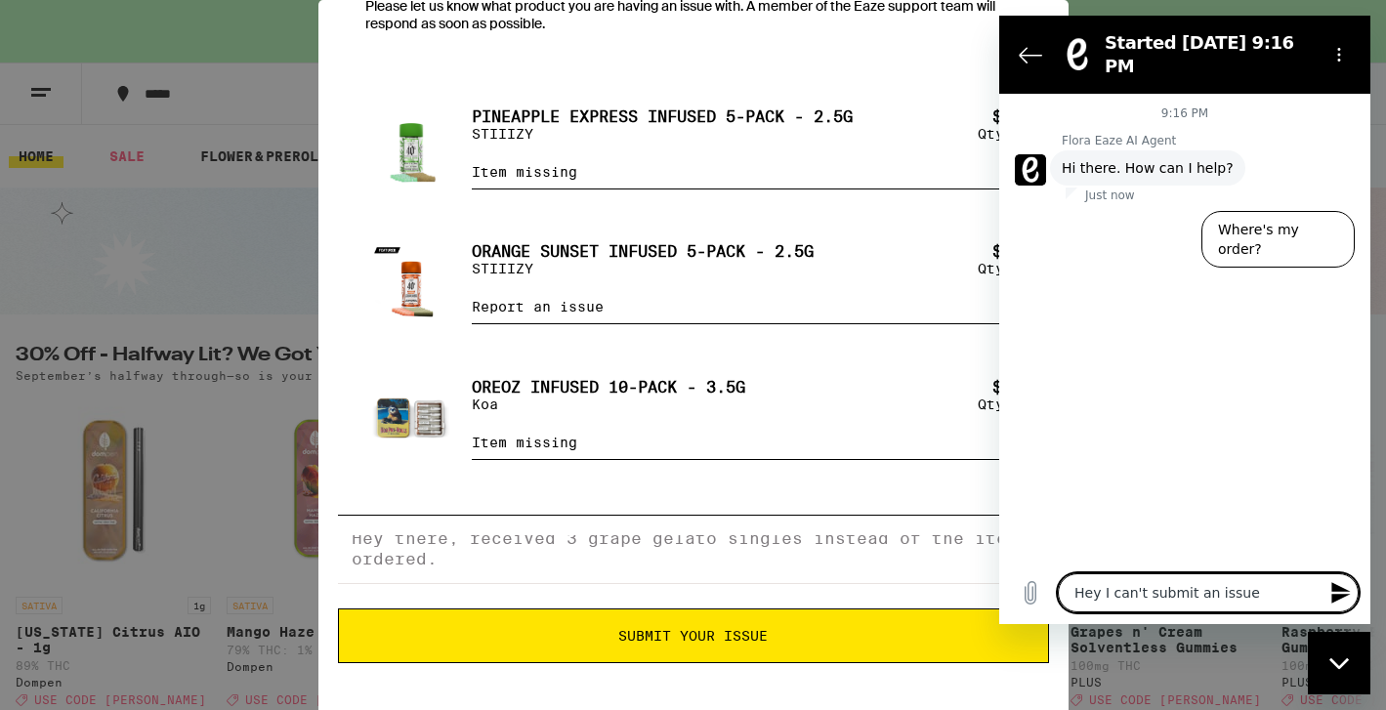
type textarea "x"
type textarea "Hey I can't submit an issue w"
type textarea "x"
type textarea "Hey I can't submit an issue wi"
type textarea "x"
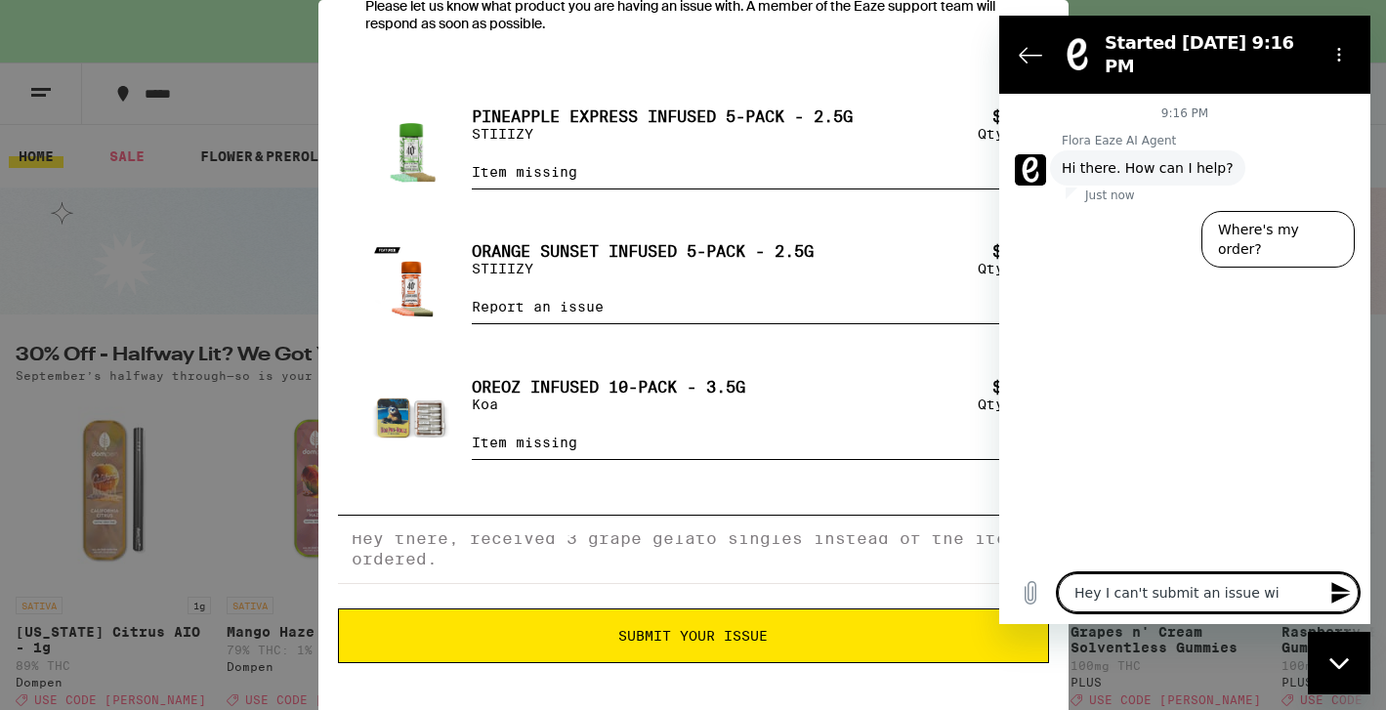
type textarea "Hey I can't submit an issue wit"
type textarea "x"
type textarea "Hey I can't submit an issue with"
type textarea "x"
type textarea "Hey I can't submit an issue with"
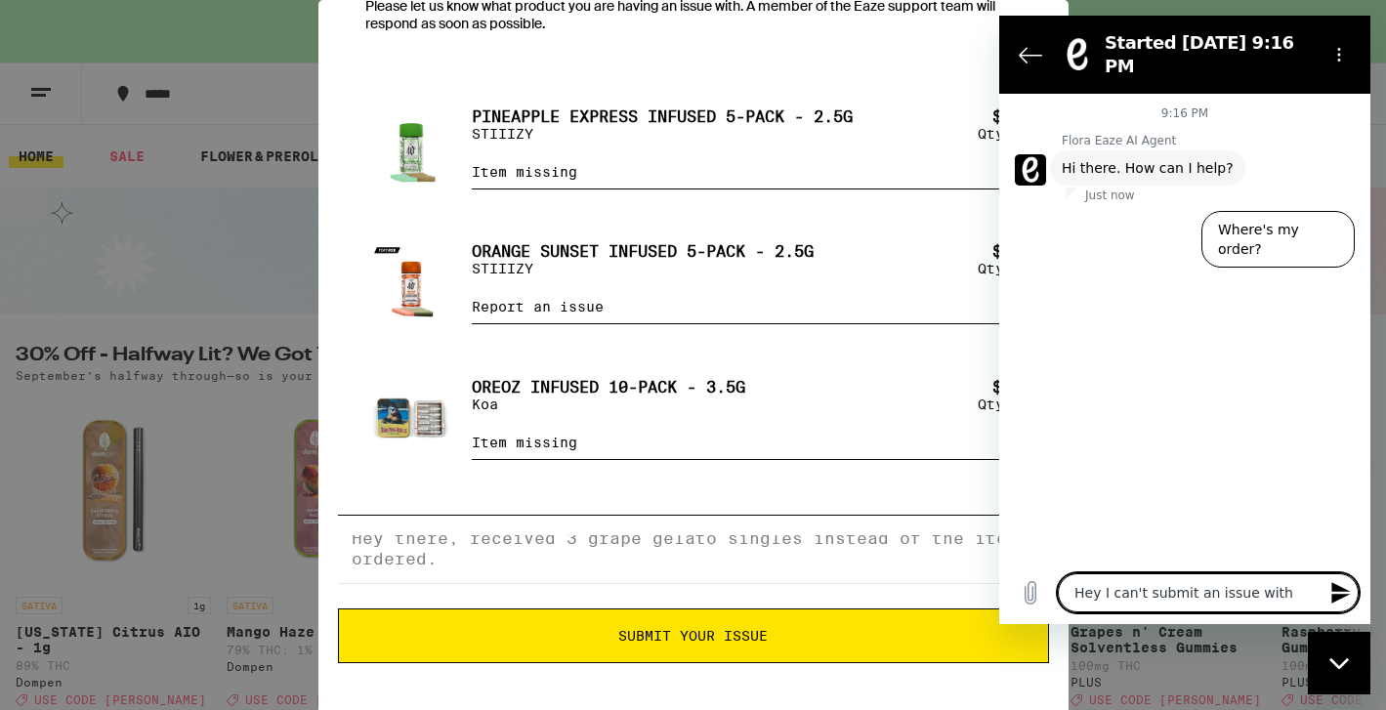
type textarea "x"
type textarea "Hey I can't submit an issue with m"
type textarea "x"
type textarea "Hey I can't submit an issue with my"
type textarea "x"
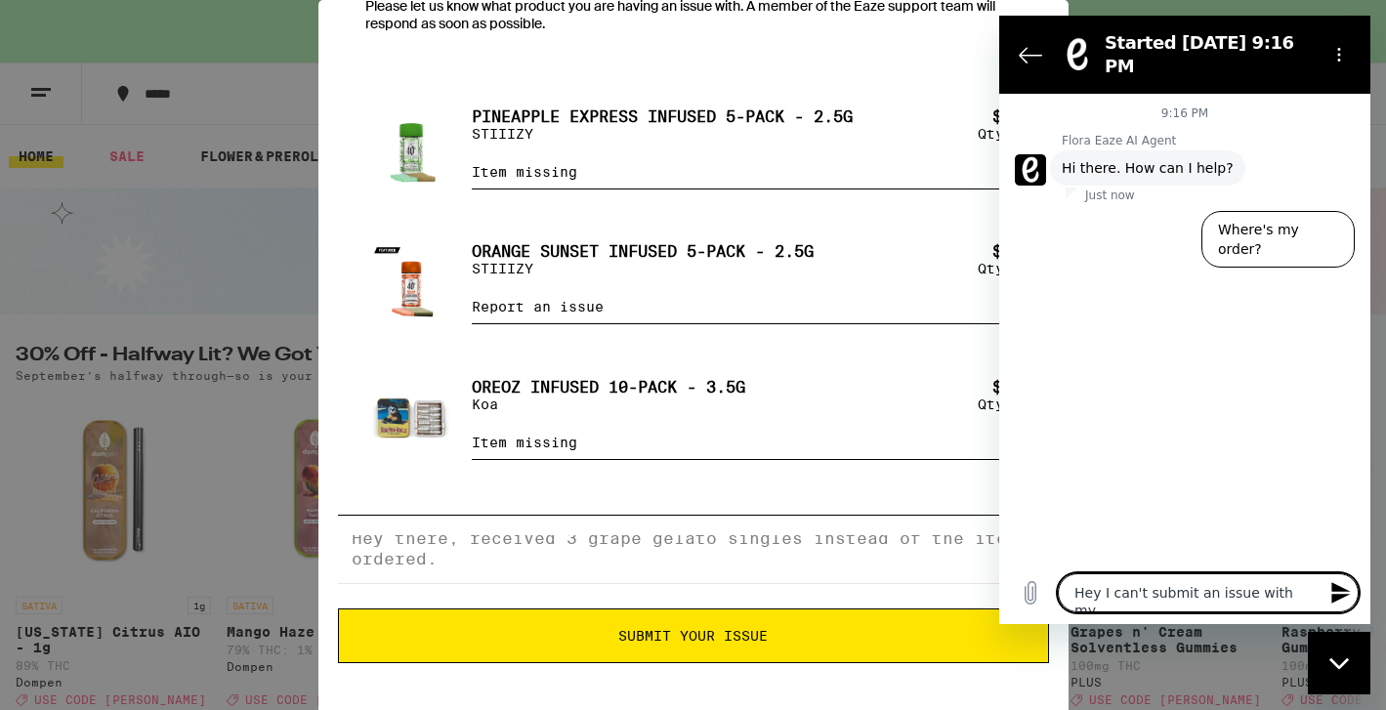
type textarea "Hey I can't submit an issue with my"
type textarea "x"
type textarea "Hey I can't submit an issue with my o"
type textarea "x"
type textarea "Hey I can't submit an issue with my or"
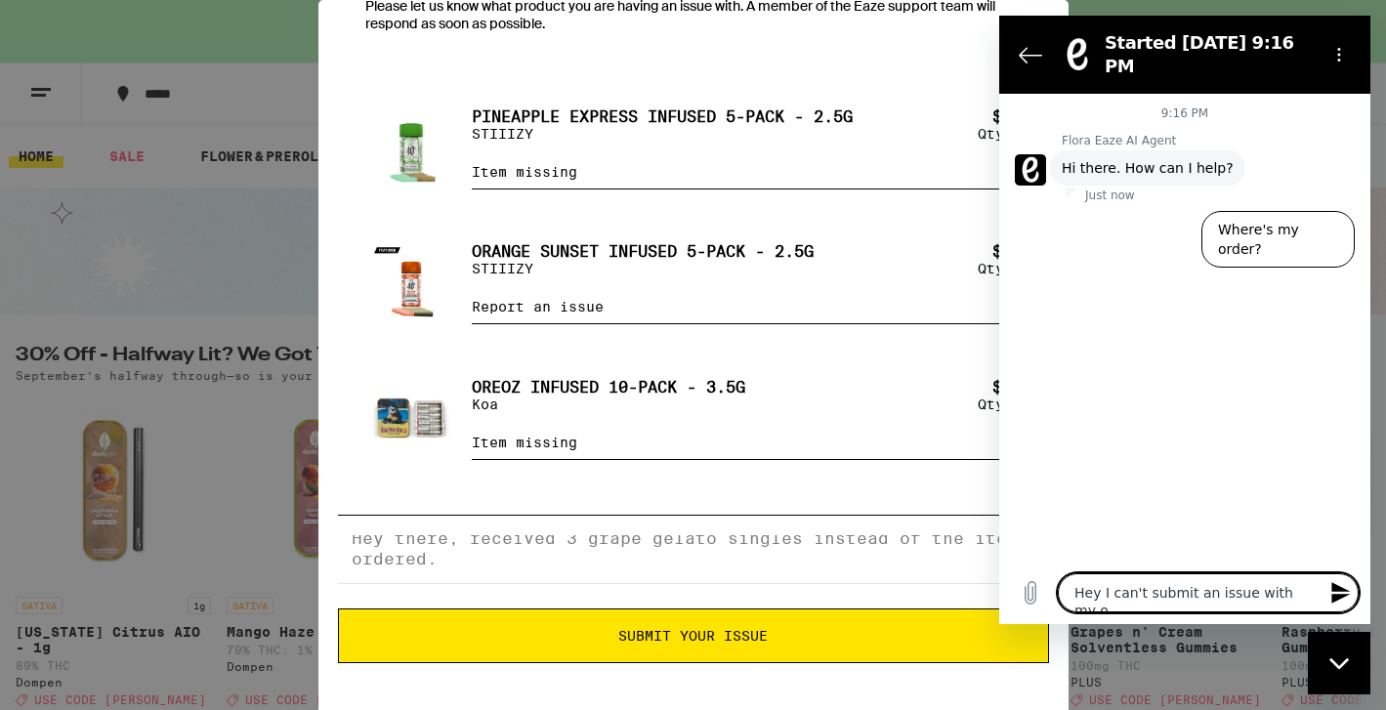
type textarea "x"
type textarea "Hey I can't submit an issue with my ord"
type textarea "x"
type textarea "Hey I can't submit an issue with my orde"
type textarea "x"
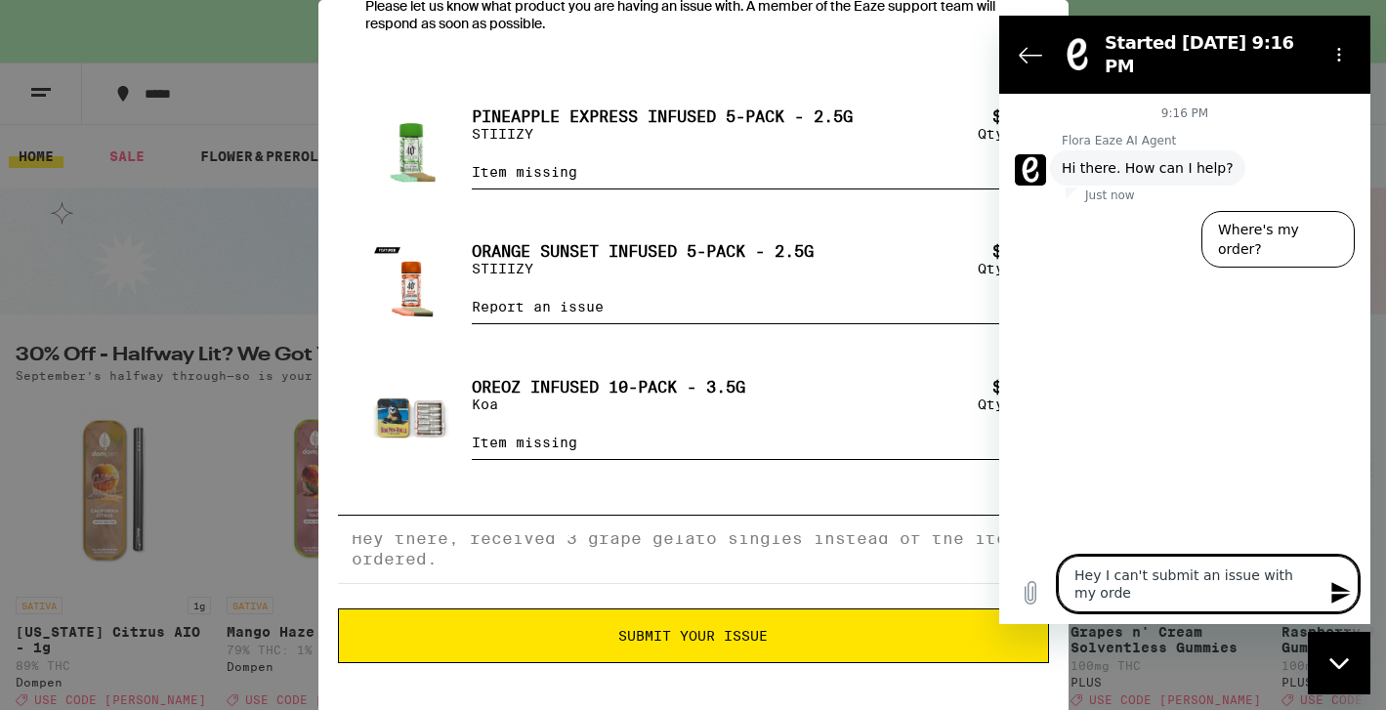
type textarea "Hey I can't submit an issue with my order"
type textarea "x"
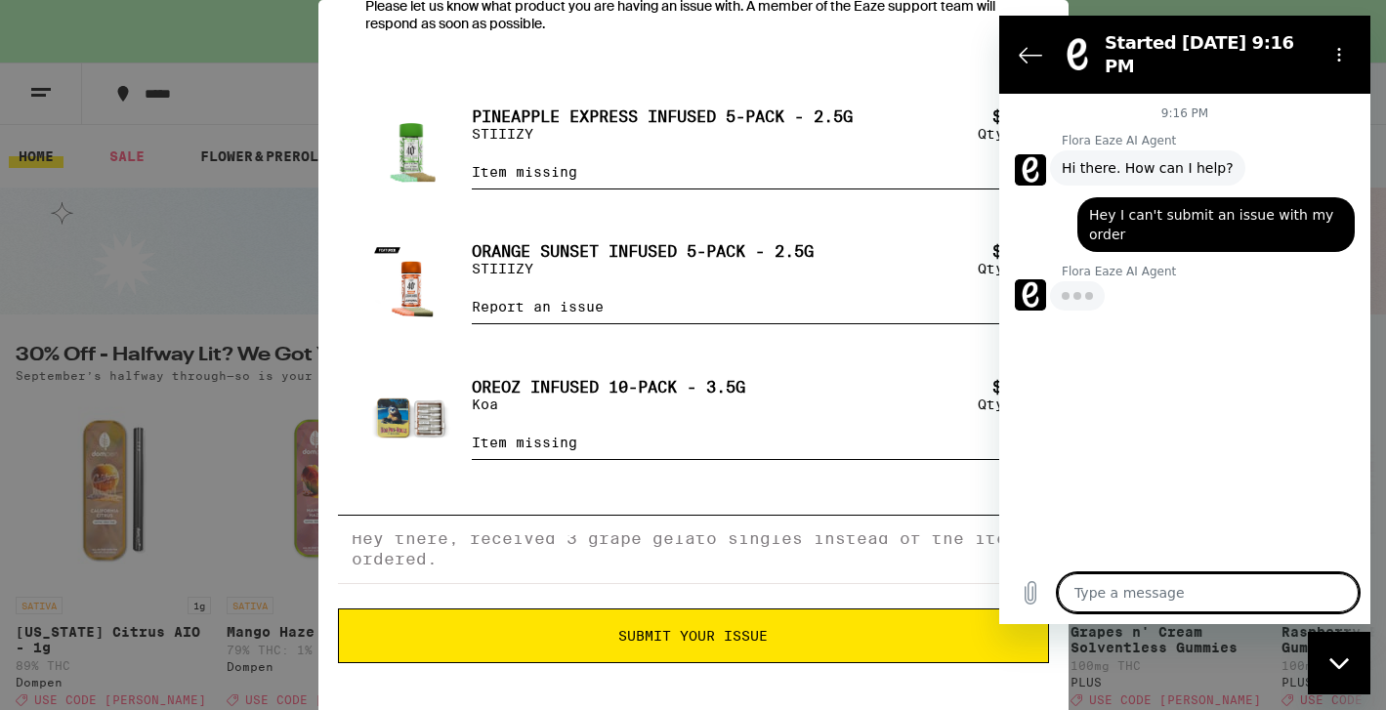
type textarea "x"
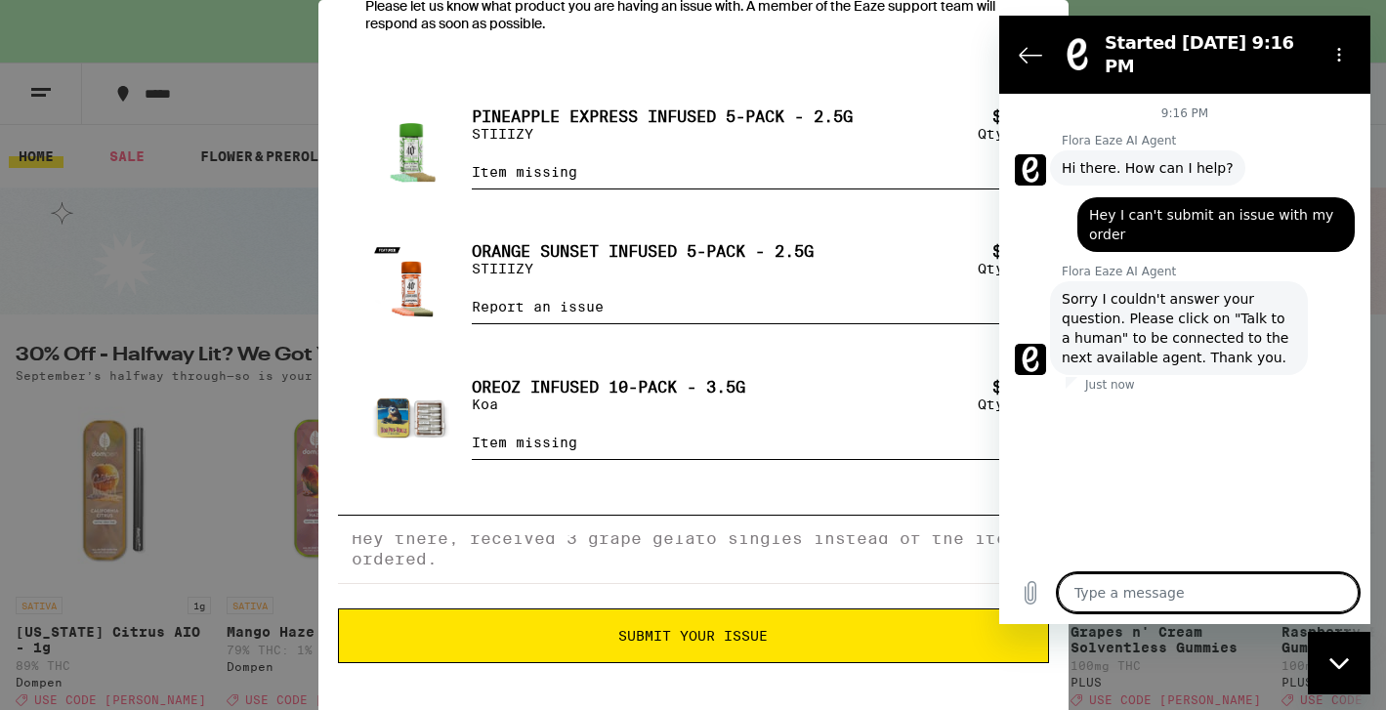
type textarea "t"
type textarea "x"
type textarea "ta"
type textarea "x"
type textarea "tal"
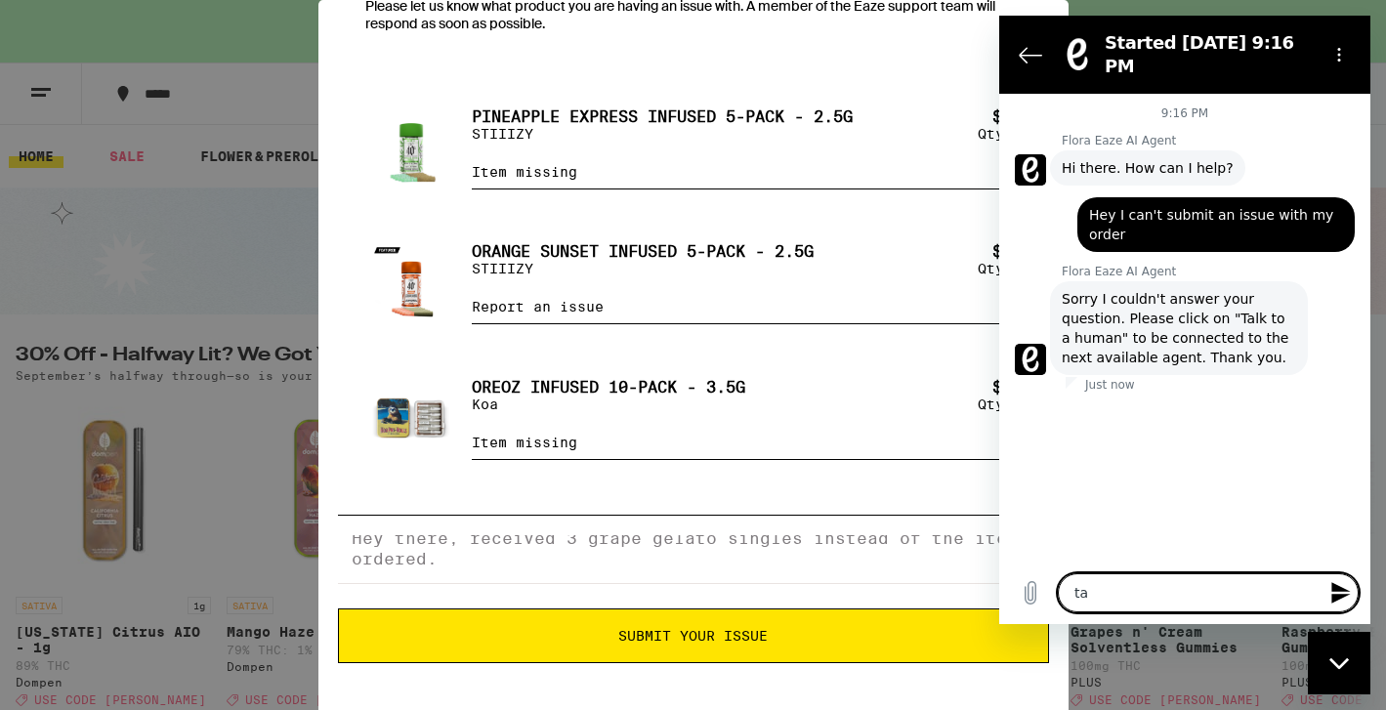
type textarea "x"
type textarea "talk"
type textarea "x"
type textarea "talk"
type textarea "x"
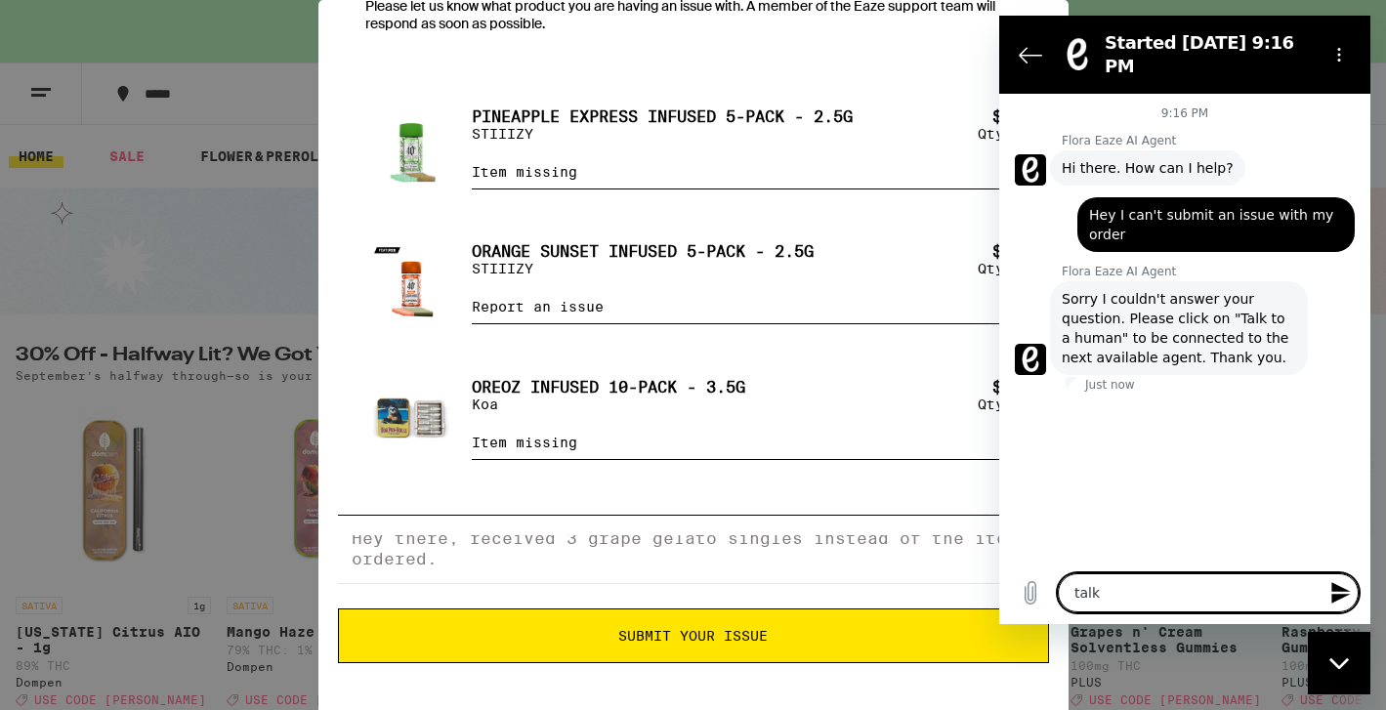
type textarea "talk t"
type textarea "x"
type textarea "talk to"
type textarea "x"
type textarea "talk to"
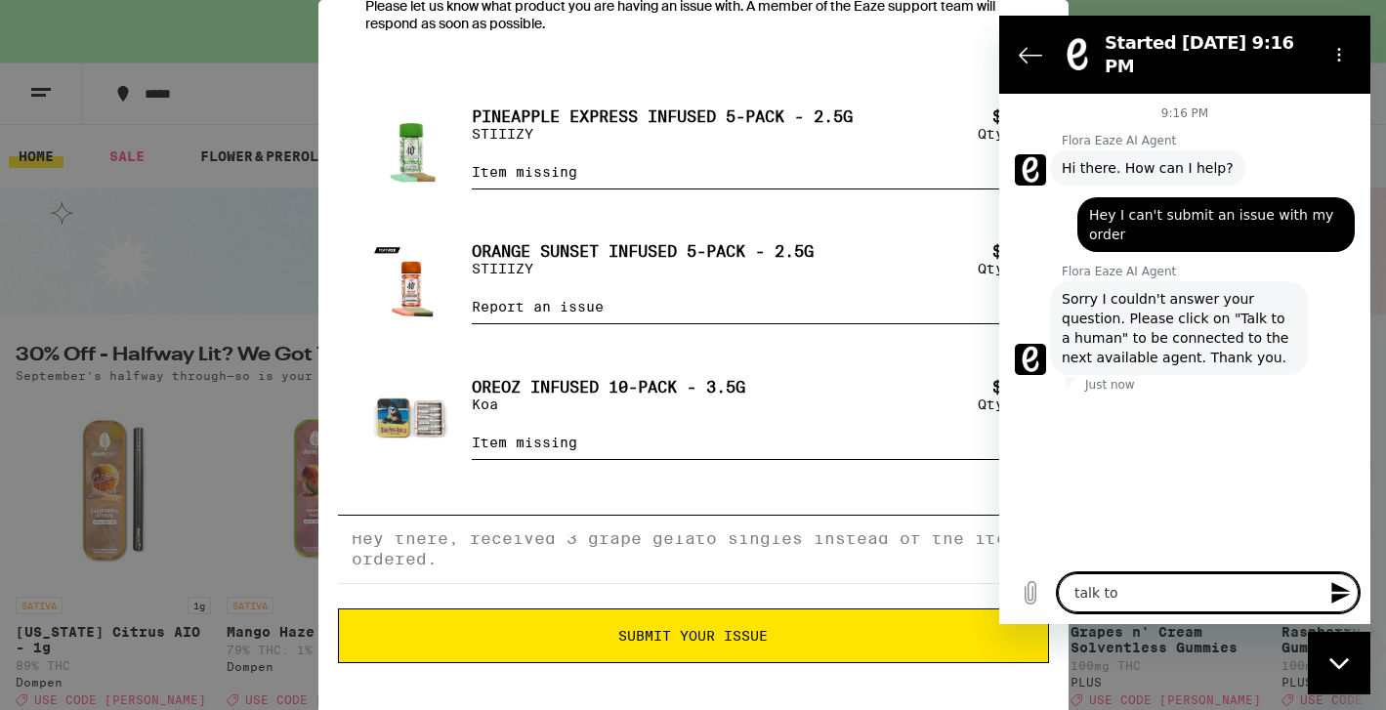
type textarea "x"
type textarea "talk to a"
type textarea "x"
type textarea "talk to a"
type textarea "x"
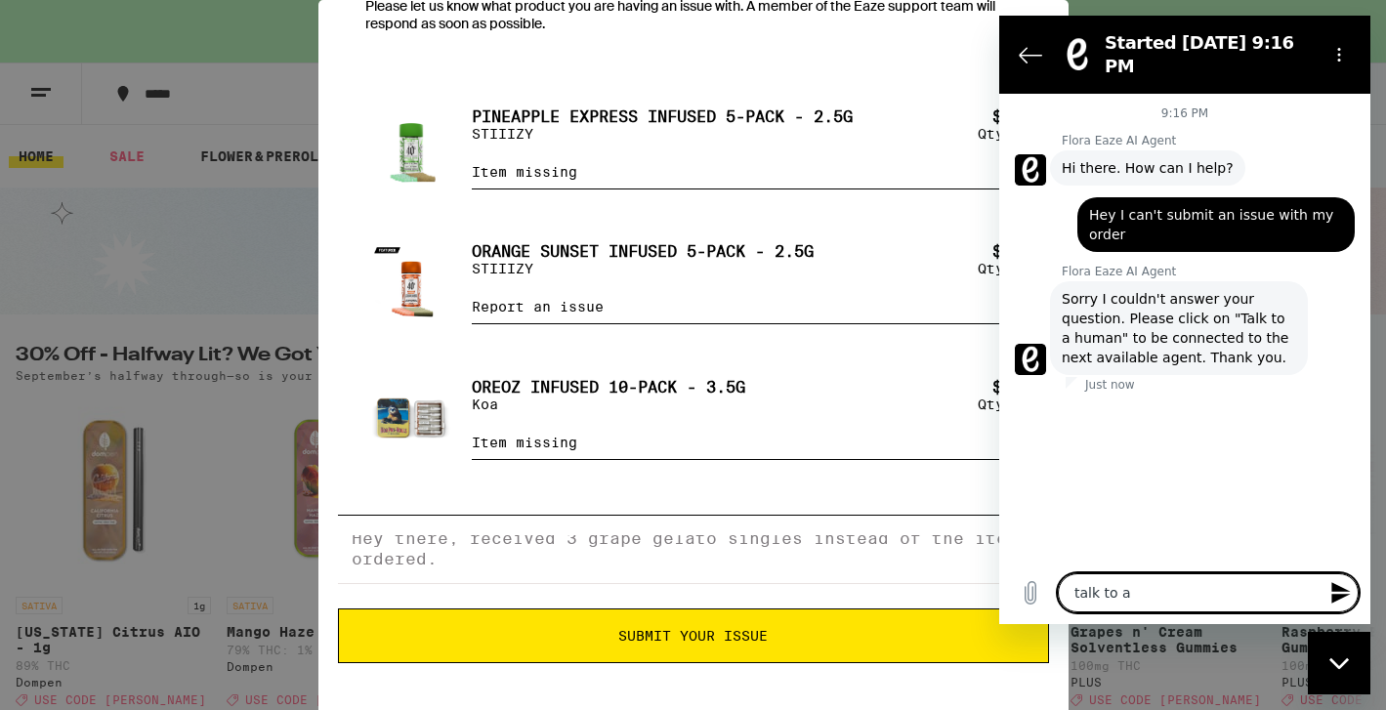
type textarea "talk to a h"
type textarea "x"
type textarea "talk to a hu"
type textarea "x"
type textarea "talk to a hum"
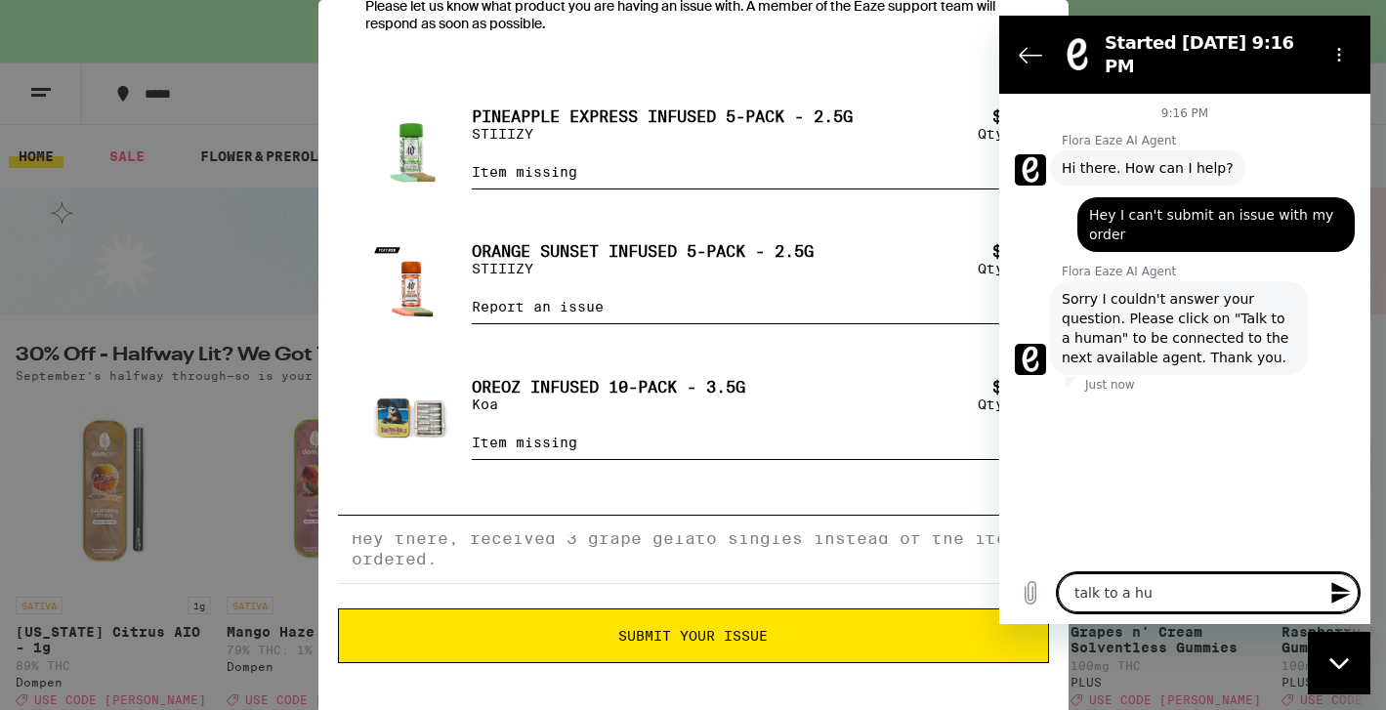
type textarea "x"
type textarea "talk to a hu"
type textarea "x"
type textarea "talk to a h"
type textarea "x"
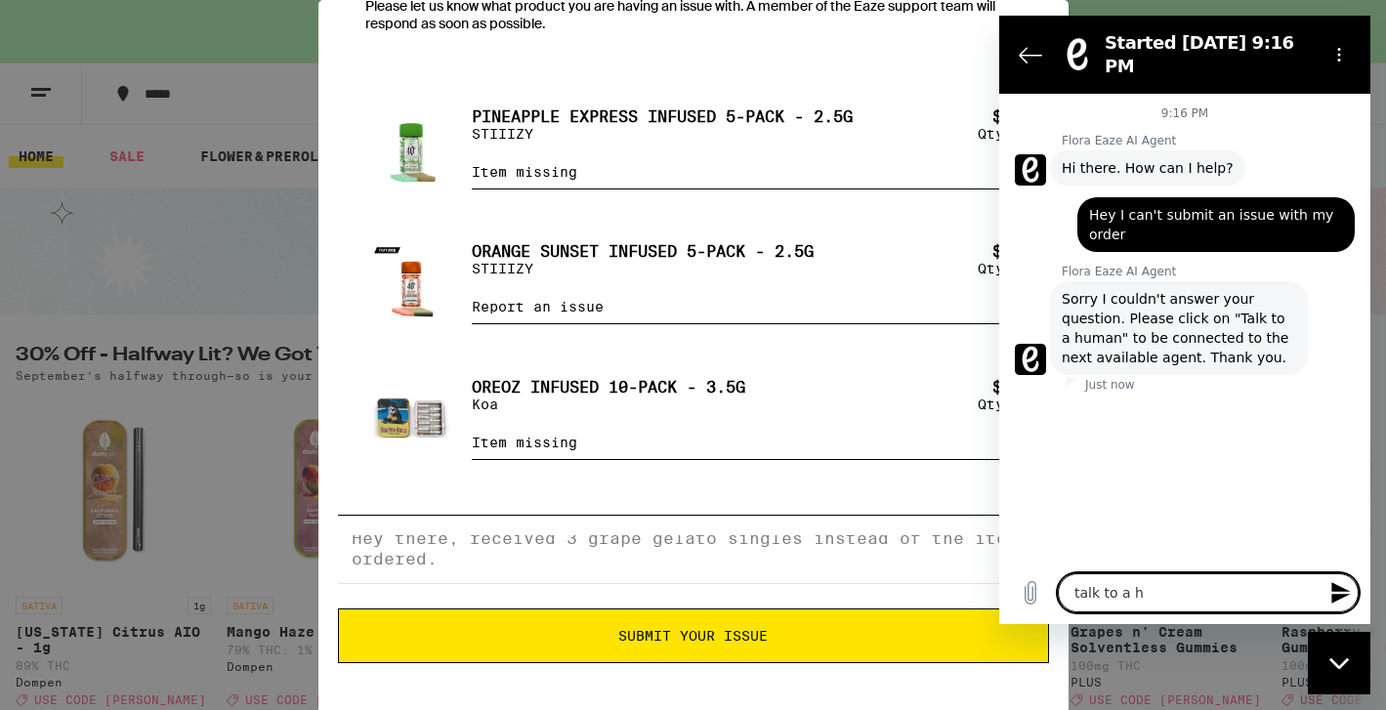
type textarea "talk to a"
type textarea "x"
type textarea "talk to a"
type textarea "x"
type textarea "talk to"
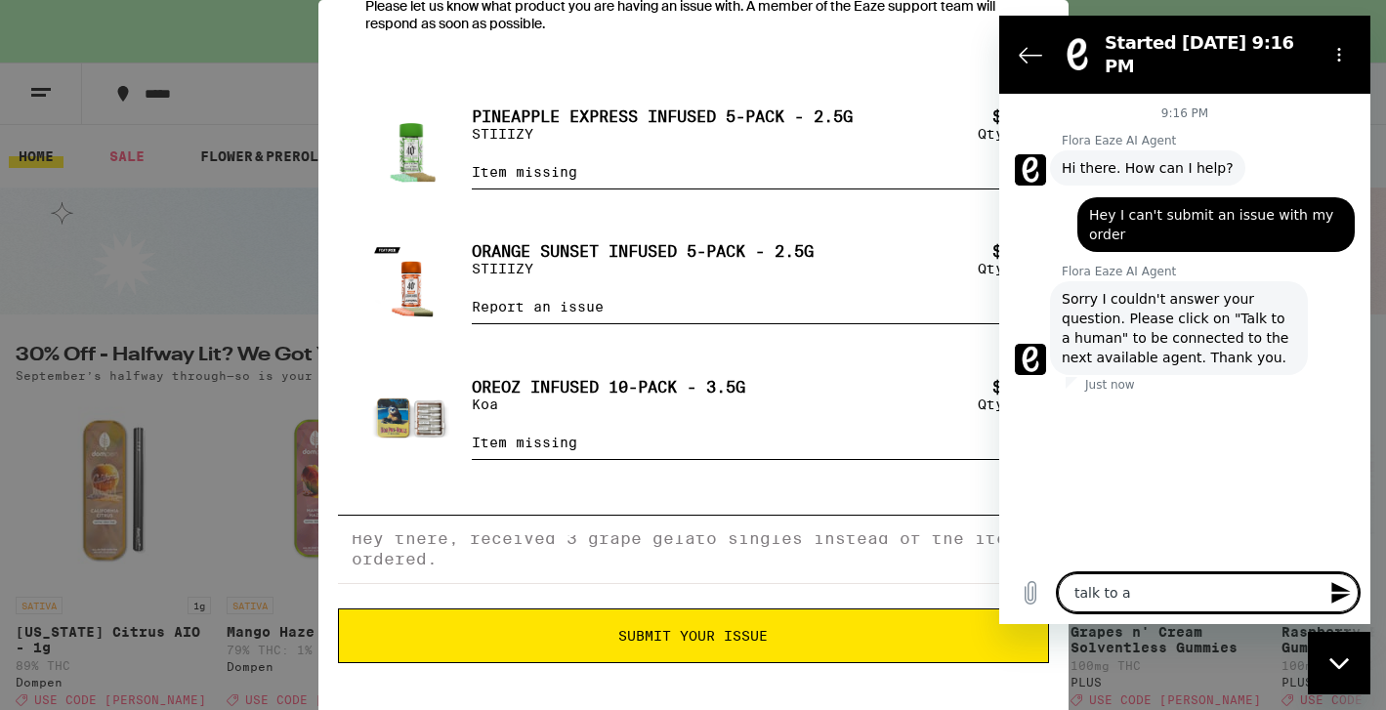
type textarea "x"
type textarea "talk to"
type textarea "x"
type textarea "talk t"
type textarea "x"
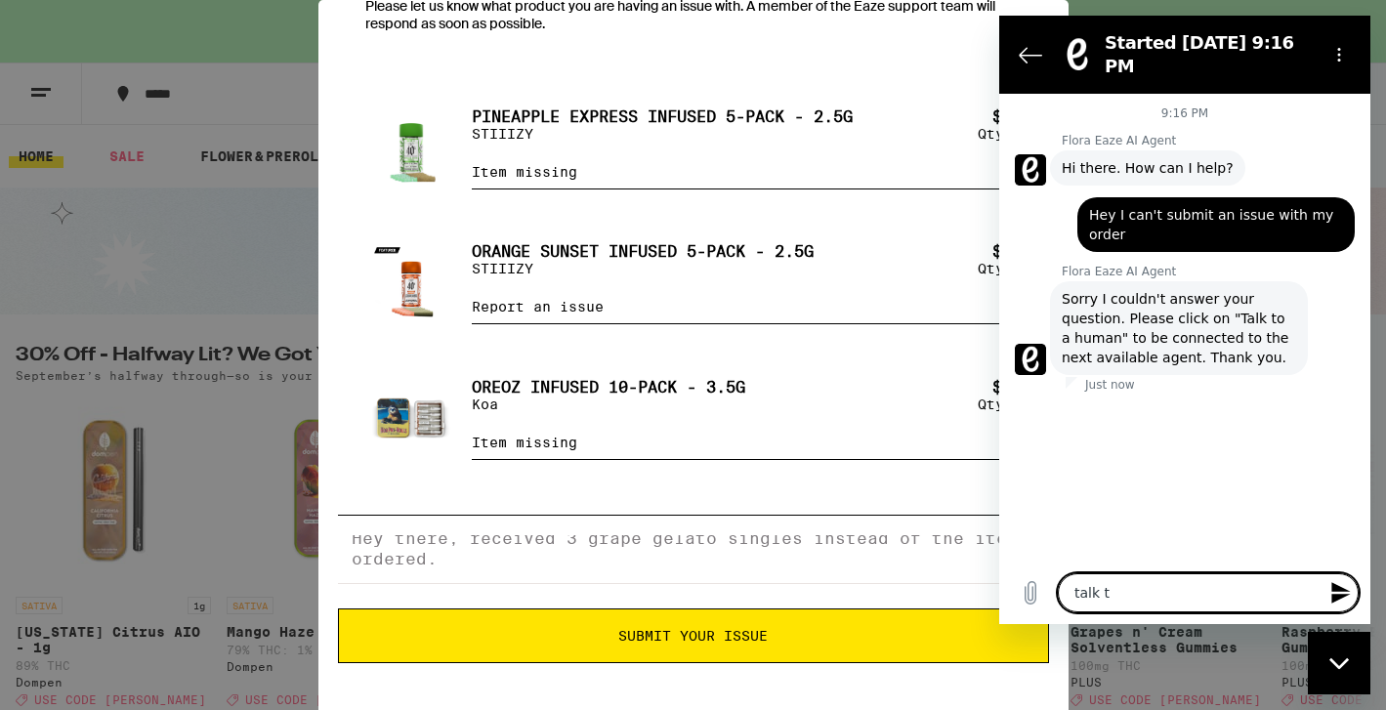
type textarea "talk"
type textarea "x"
type textarea "talk"
type textarea "x"
type textarea "tal"
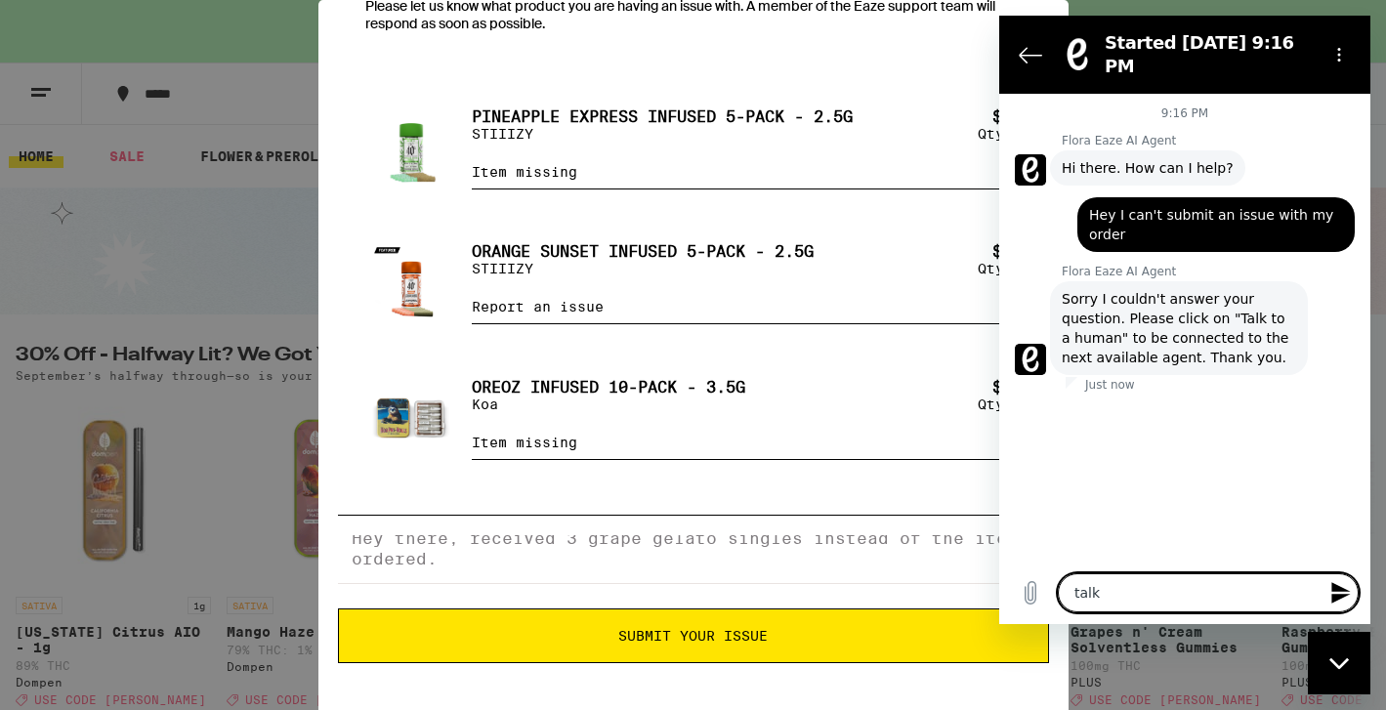
type textarea "x"
type textarea "ta"
type textarea "x"
type textarea "t"
type textarea "x"
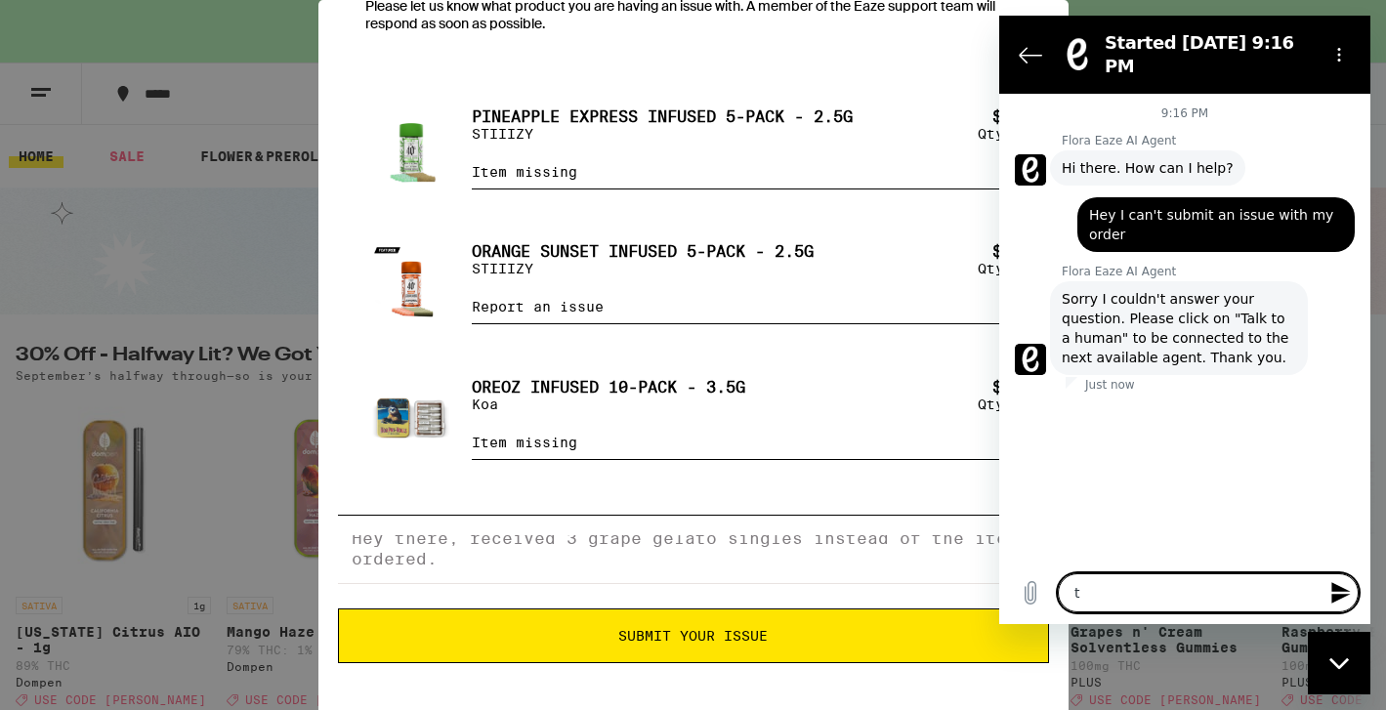
type textarea "x"
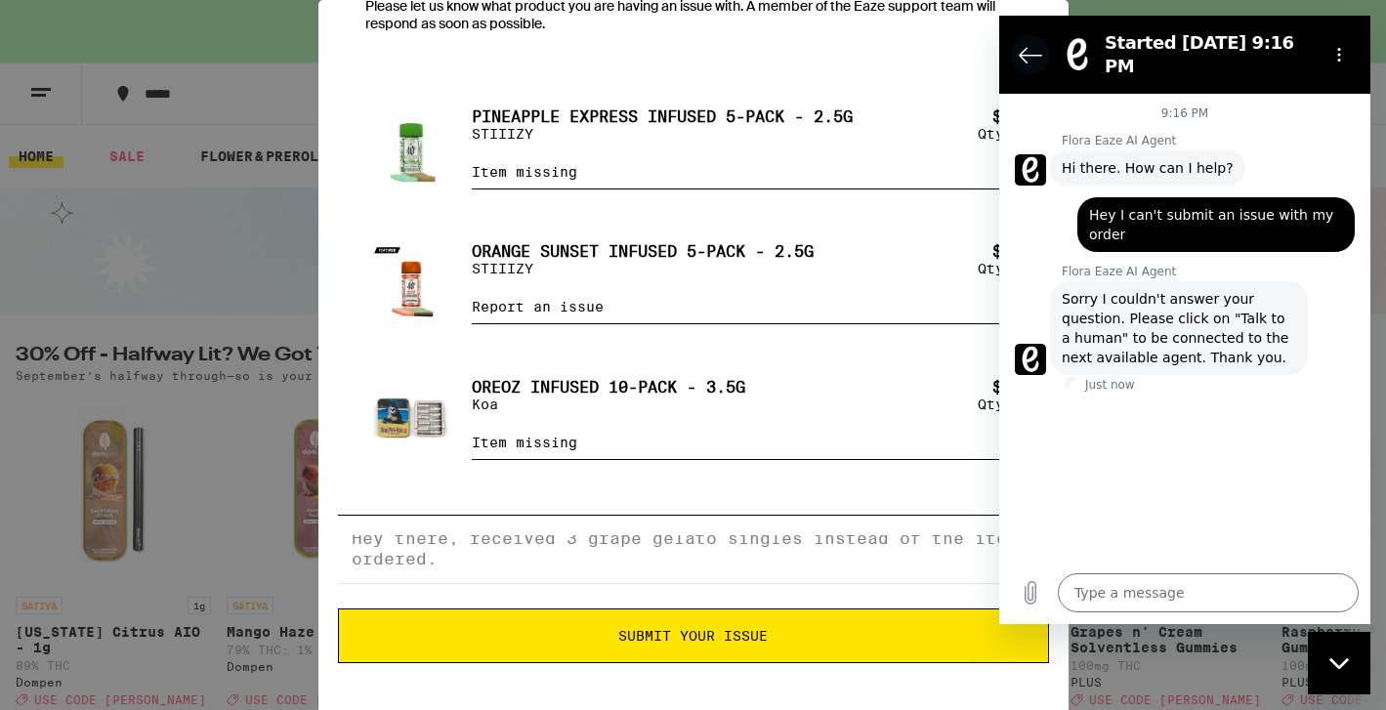
click at [1021, 50] on icon "Back to the conversation list" at bounding box center [1030, 55] width 21 height 15
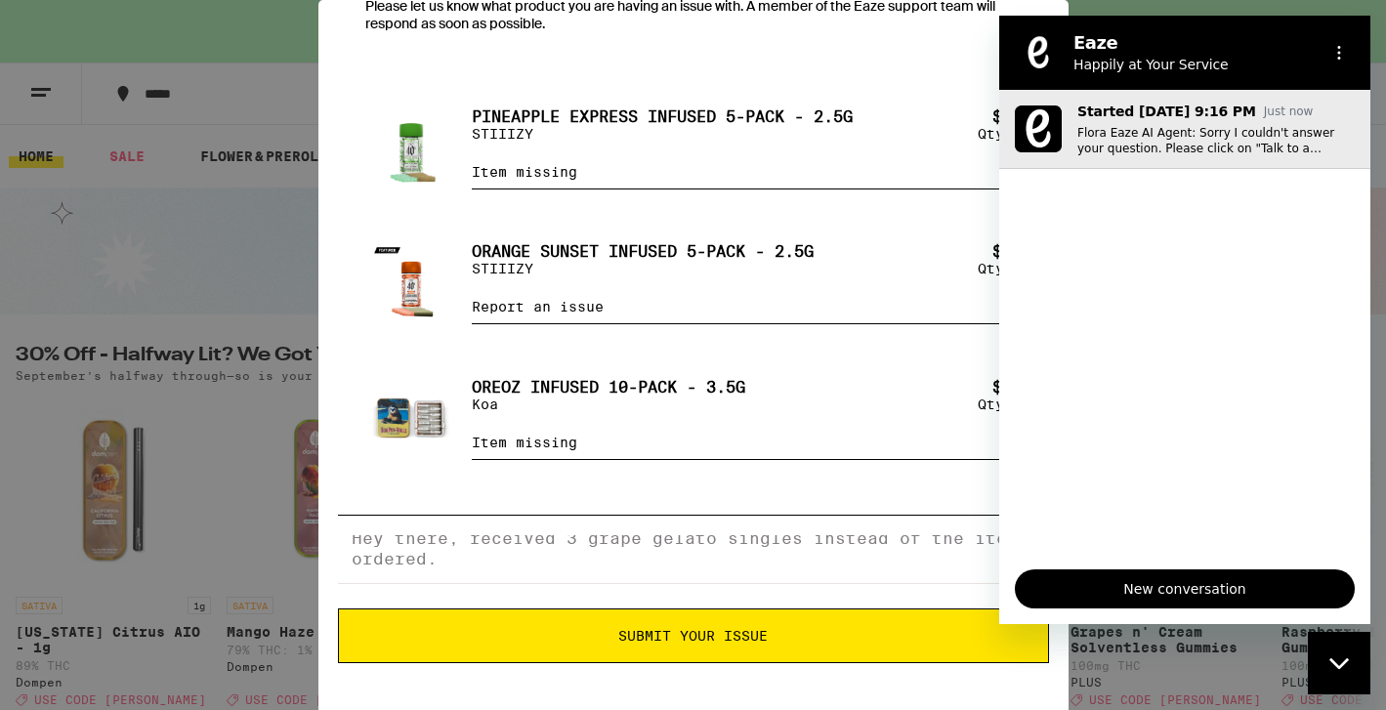
click at [1205, 129] on p "Flora Eaze AI Agent: Sorry I couldn't answer your question. Please click on "Ta…" at bounding box center [1215, 140] width 277 height 31
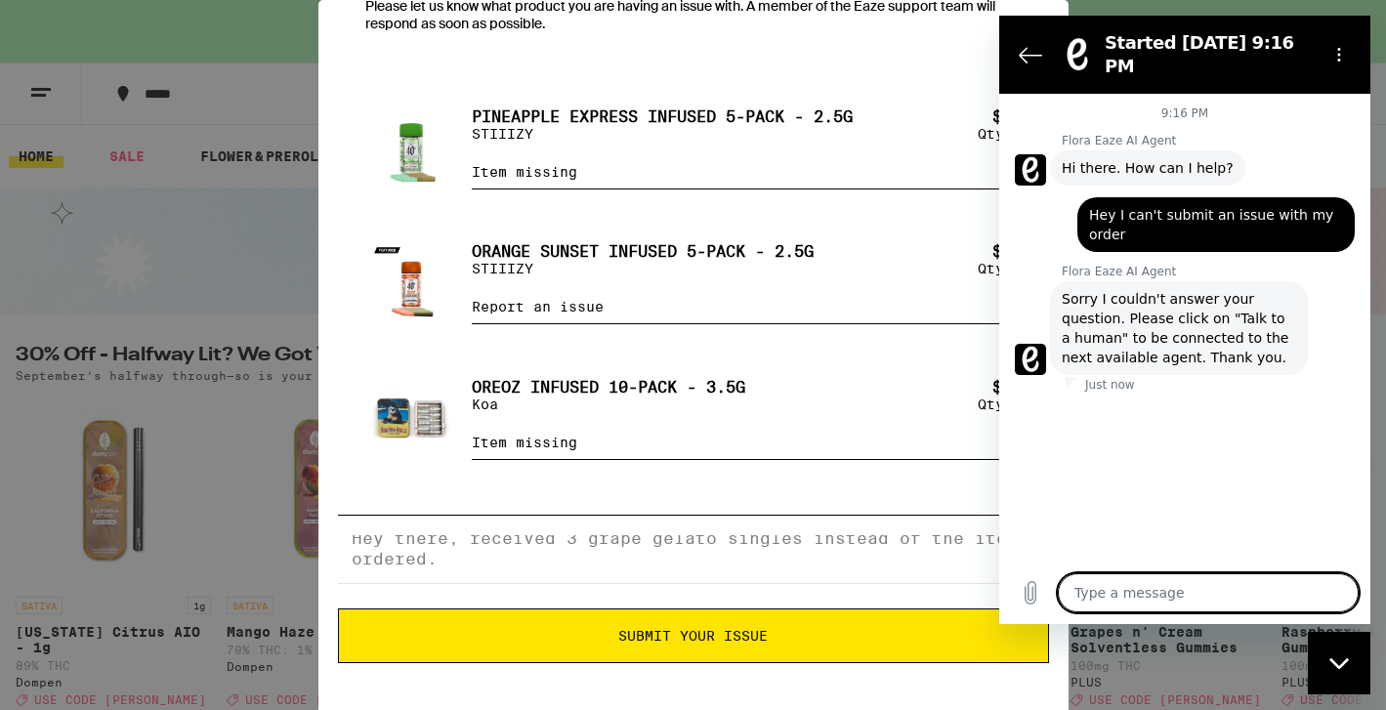
click at [1141, 584] on textarea at bounding box center [1208, 592] width 301 height 39
click at [1195, 205] on span "Hey I can't submit an issue with my order" at bounding box center [1216, 224] width 254 height 39
click at [1195, 224] on span "Hey I can't submit an issue with my order" at bounding box center [1216, 224] width 254 height 39
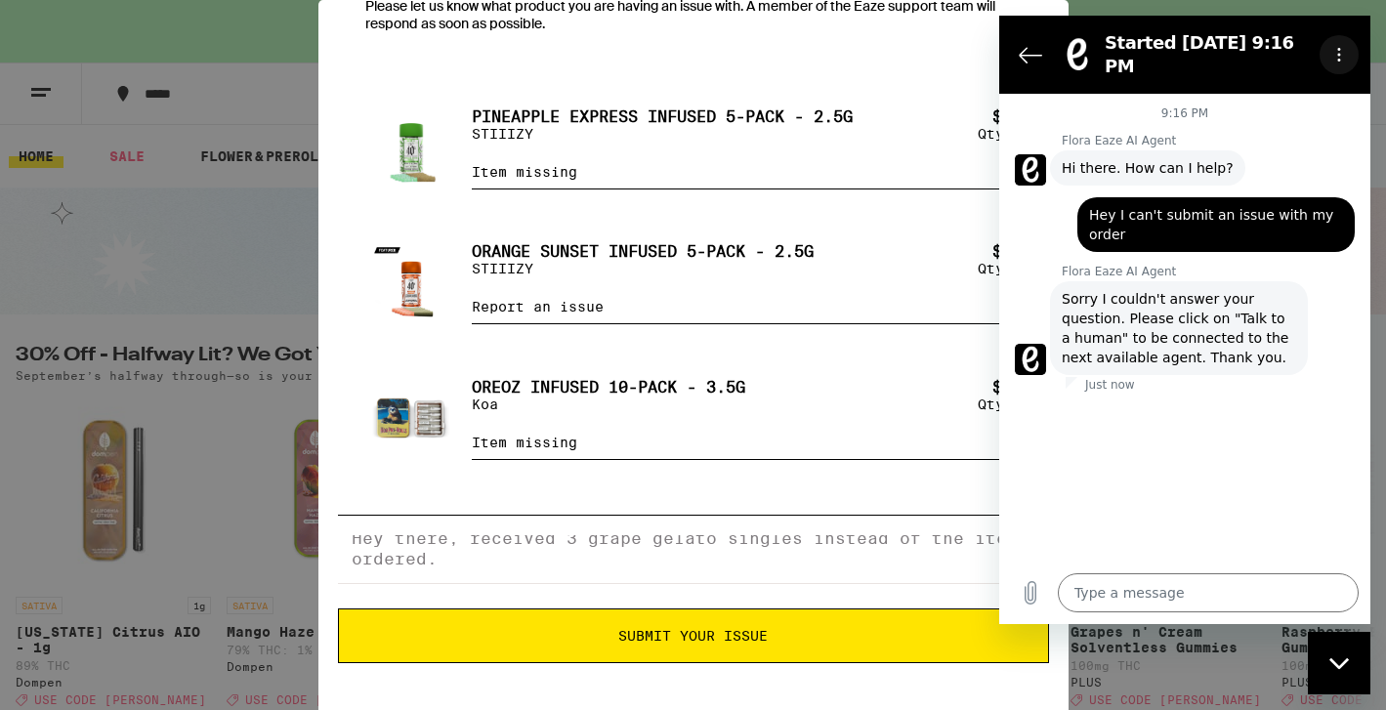
click at [1338, 47] on icon "Options menu" at bounding box center [1339, 55] width 16 height 16
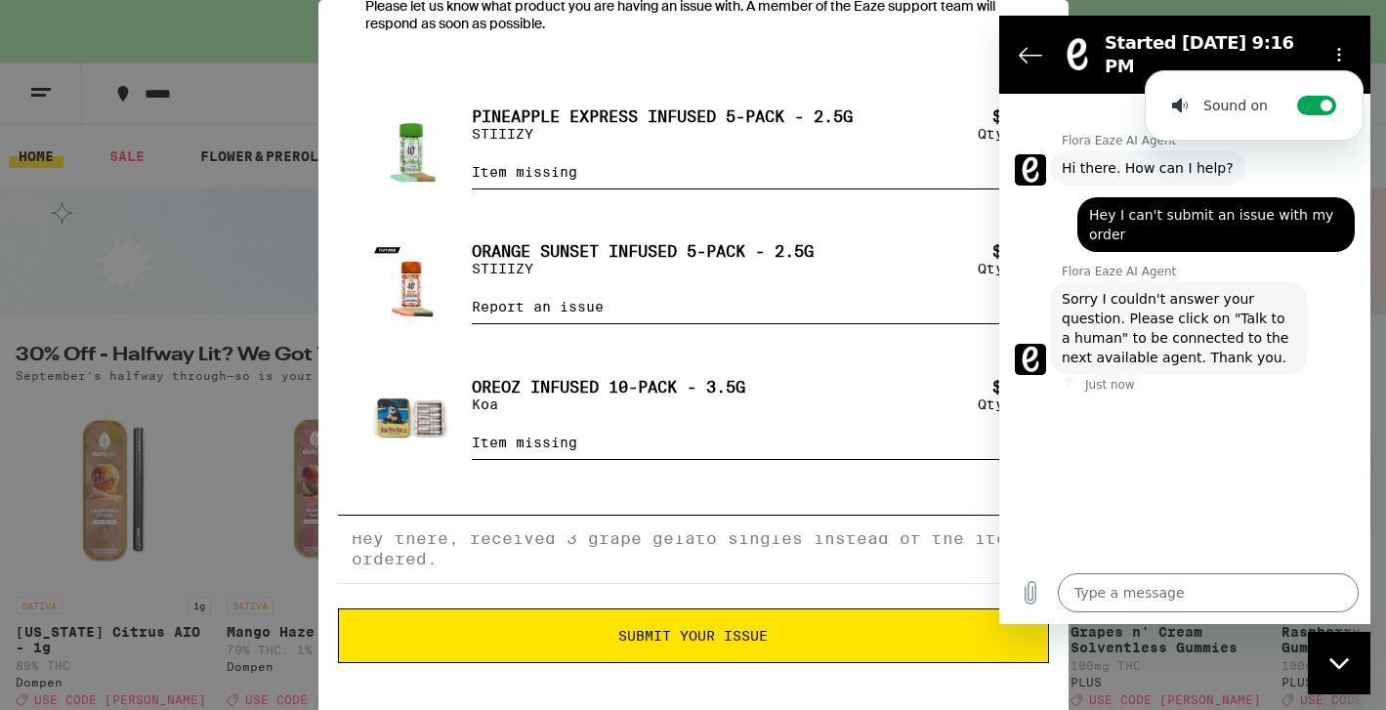
click at [1188, 40] on h2 "Started [DATE] 9:16 PM" at bounding box center [1208, 54] width 207 height 47
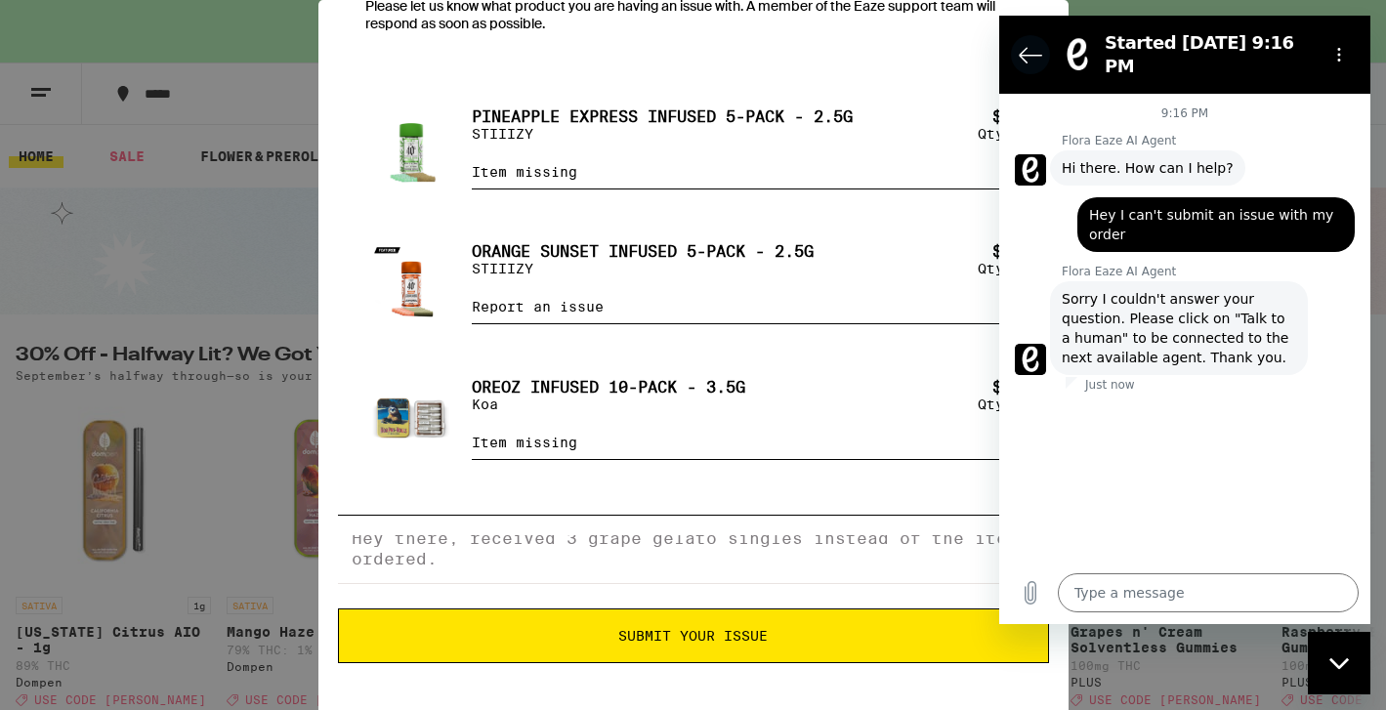
click at [1028, 55] on icon "Back to the conversation list" at bounding box center [1030, 54] width 23 height 23
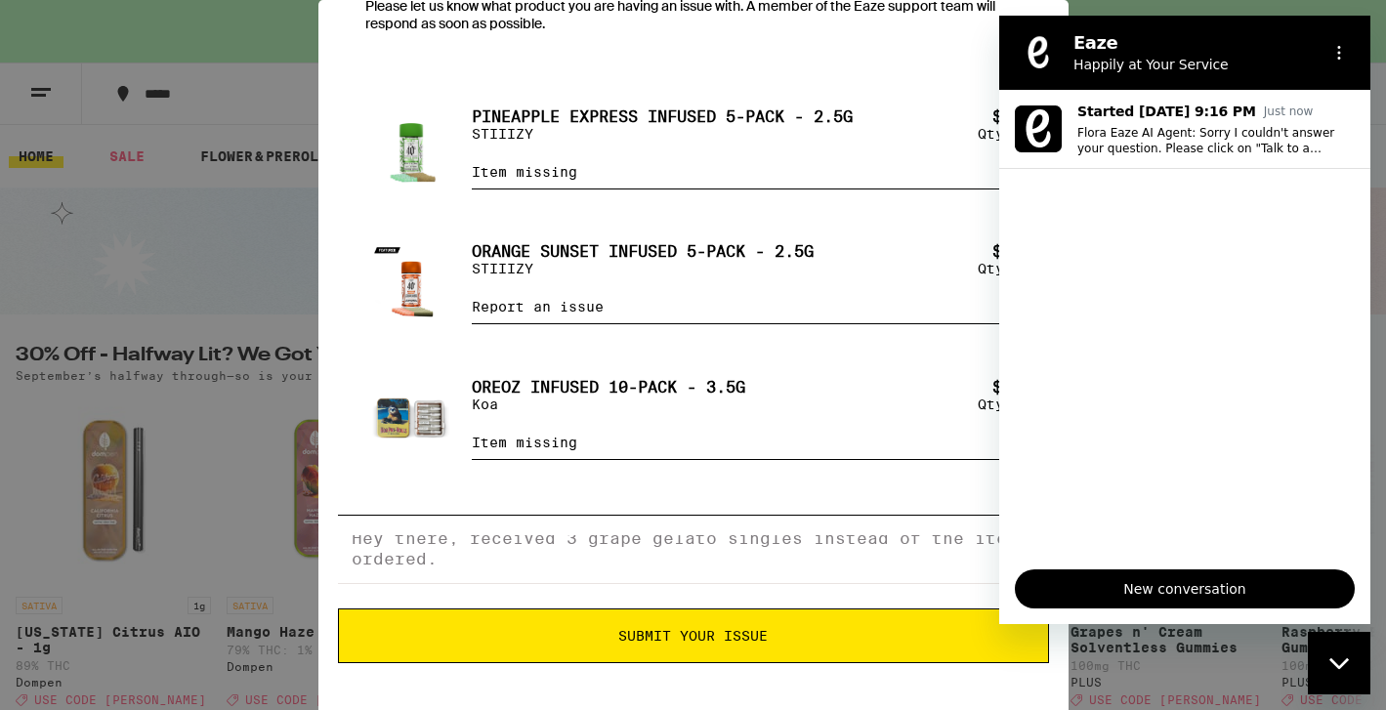
click at [1028, 55] on figure at bounding box center [1038, 52] width 39 height 39
drag, startPoint x: 1176, startPoint y: 15, endPoint x: 177, endPoint y: 0, distance: 999.3
click at [1176, 16] on iframe at bounding box center [1184, 320] width 371 height 609
click at [901, 107] on div "Pineapple Express Infused 5-Pack - 2.5g STIIIZY $ 37 Qty: 1" at bounding box center [746, 131] width 549 height 48
click at [1172, 590] on span "New conversation" at bounding box center [1184, 588] width 307 height 23
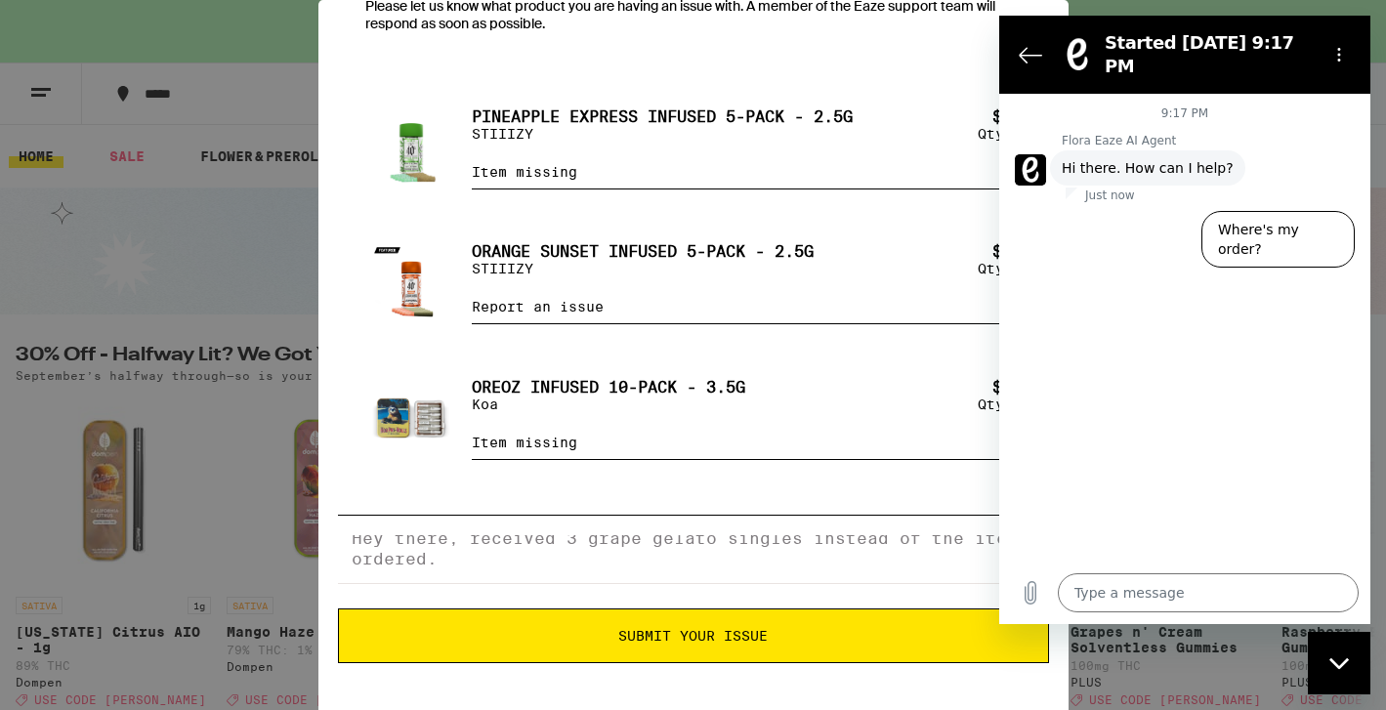
click at [1339, 657] on icon "Close messaging window" at bounding box center [1339, 663] width 21 height 13
type textarea "x"
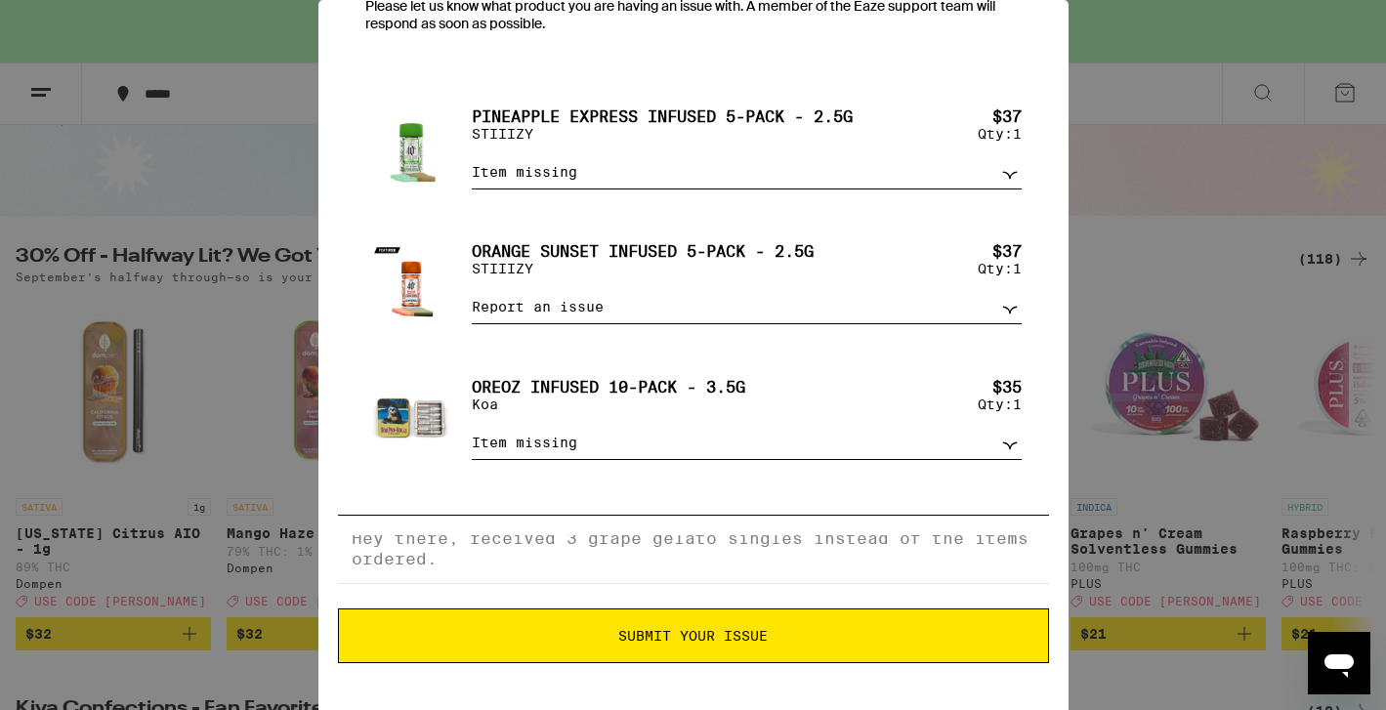
scroll to position [74, 0]
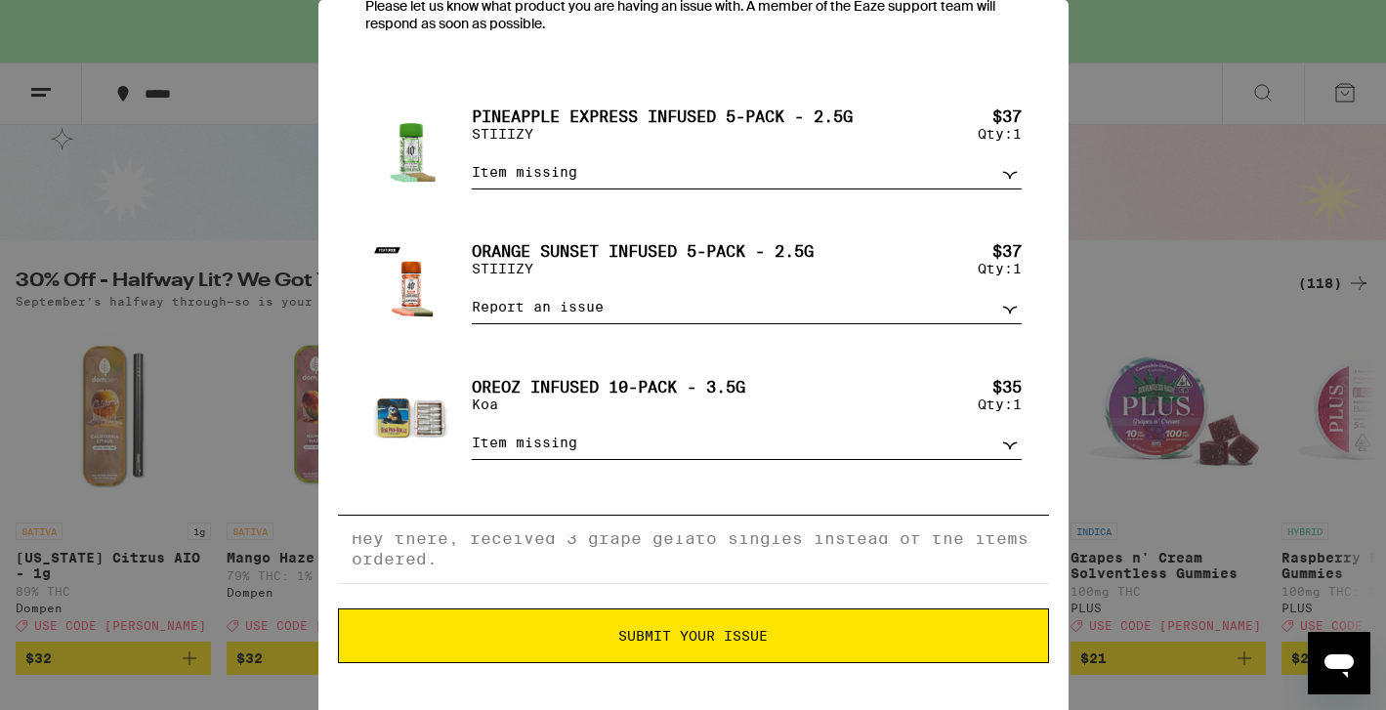
click at [782, 622] on button "Submit Your Issue" at bounding box center [693, 636] width 711 height 55
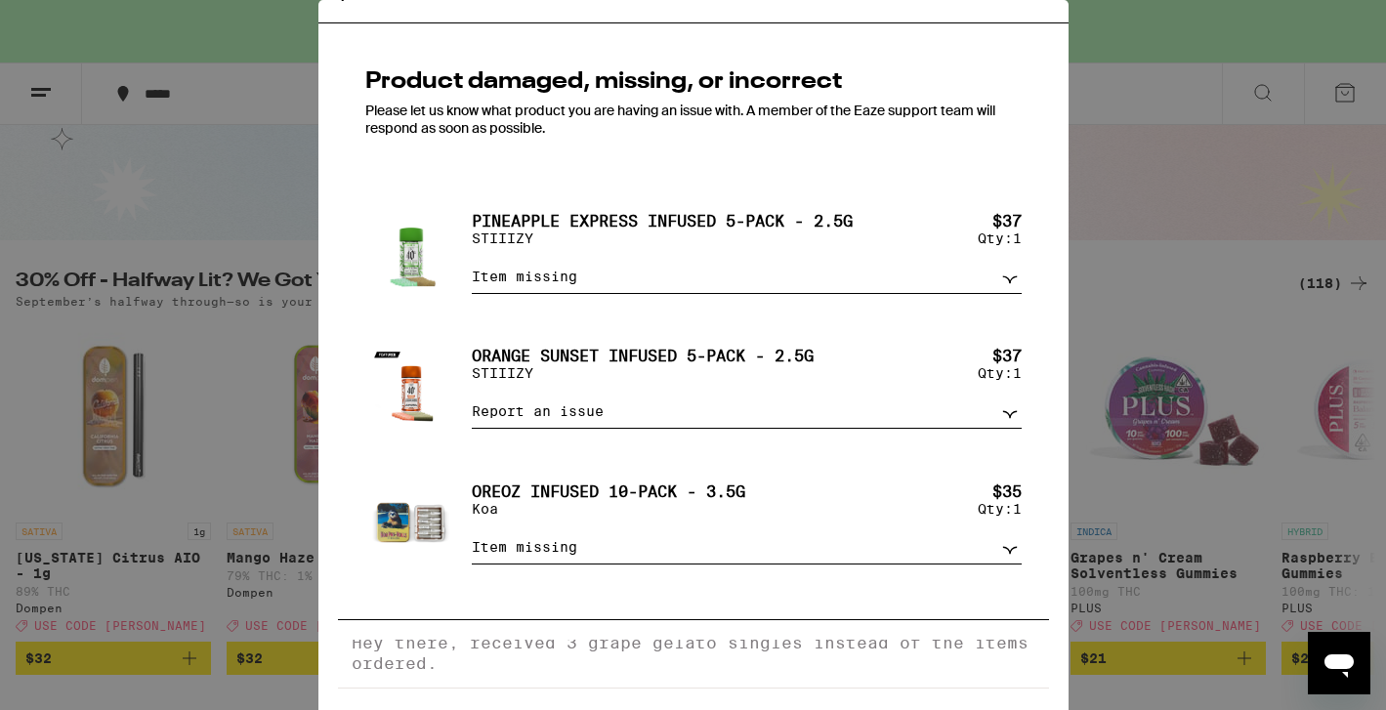
scroll to position [149, 0]
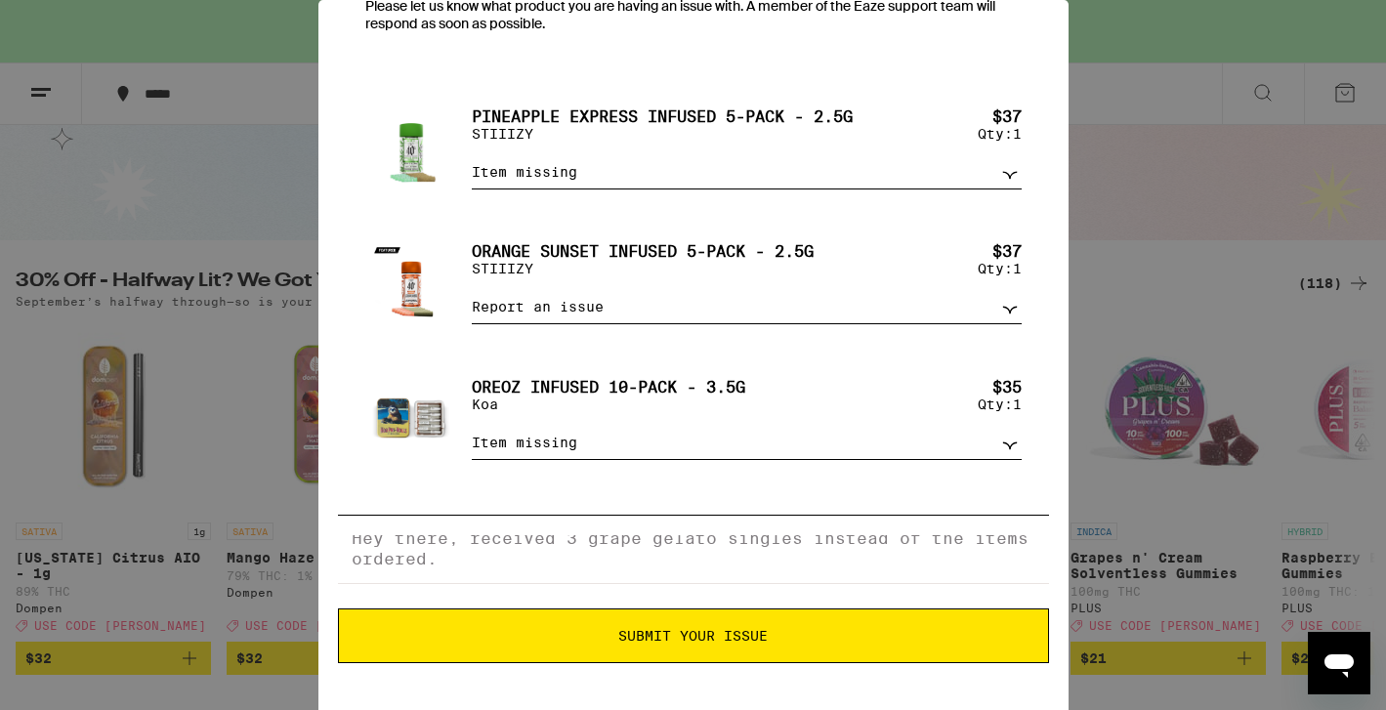
click at [757, 643] on span "Submit Your Issue" at bounding box center [692, 636] width 149 height 14
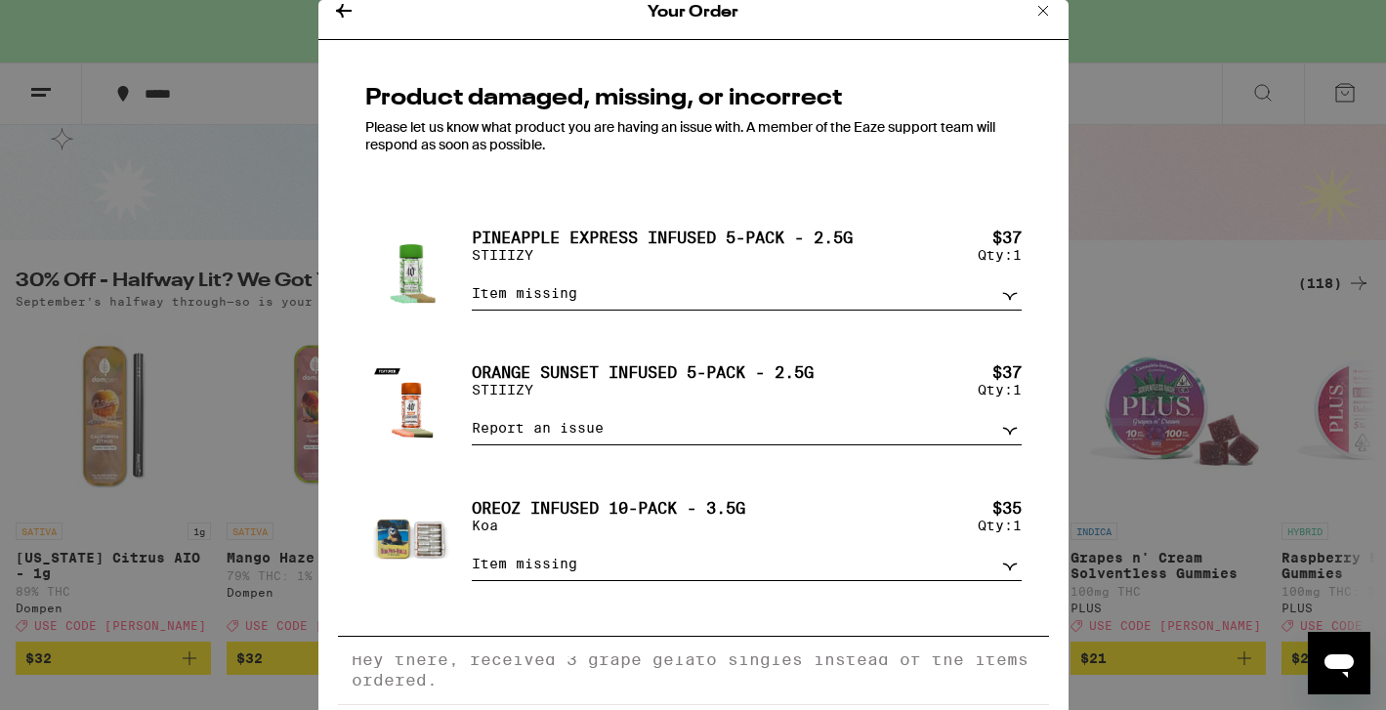
scroll to position [0, 0]
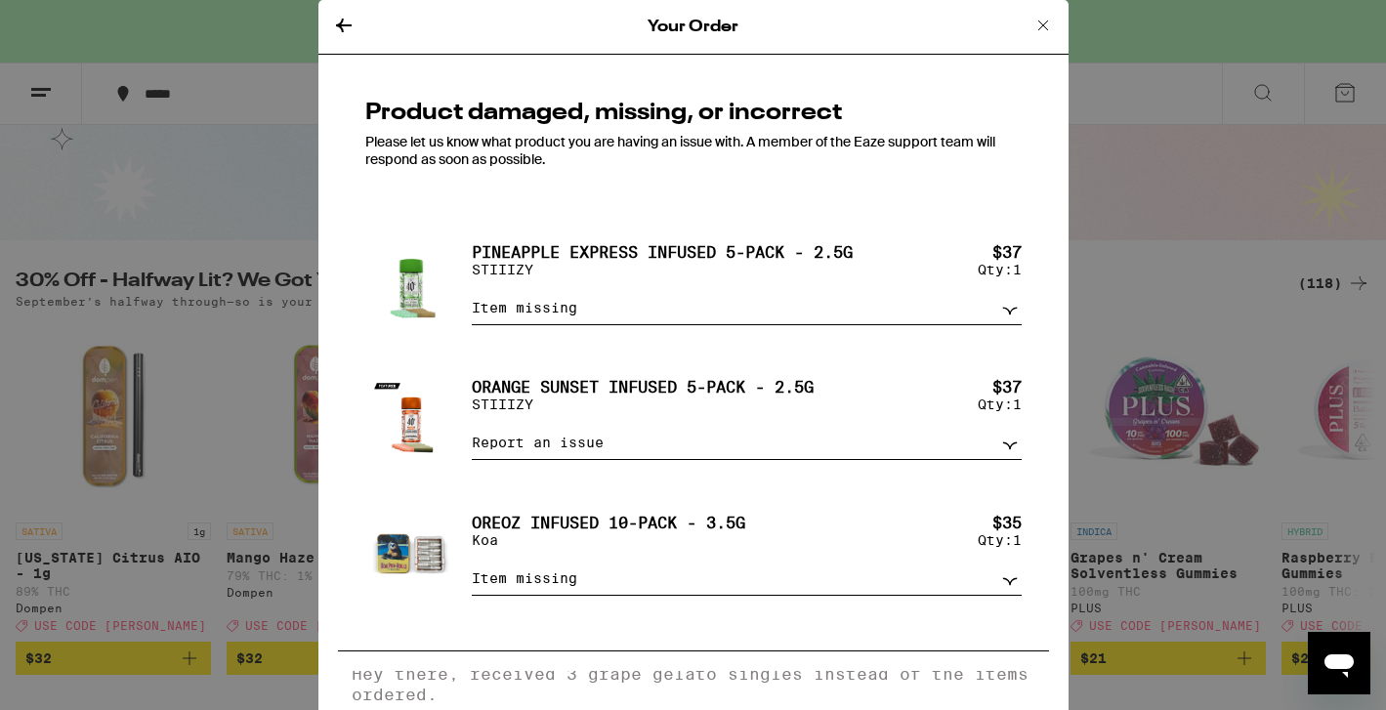
click at [345, 32] on icon at bounding box center [343, 25] width 23 height 23
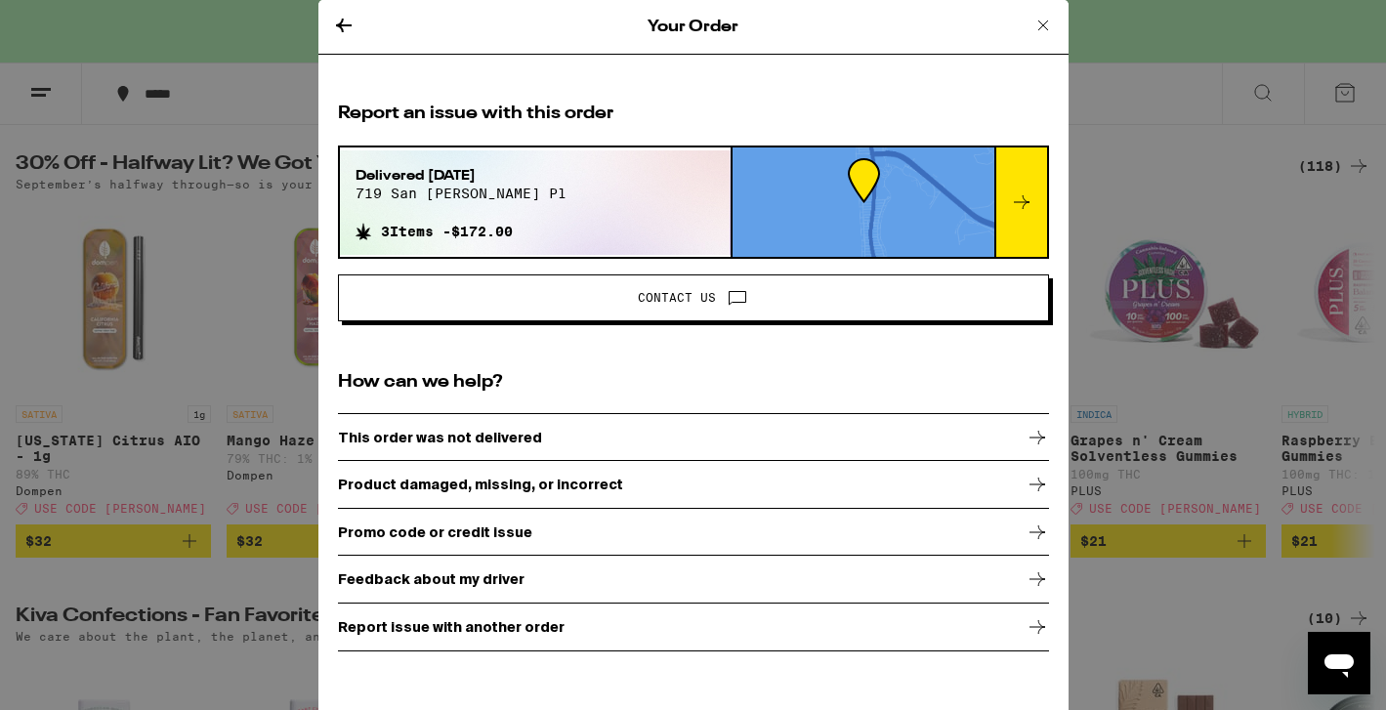
scroll to position [200, 0]
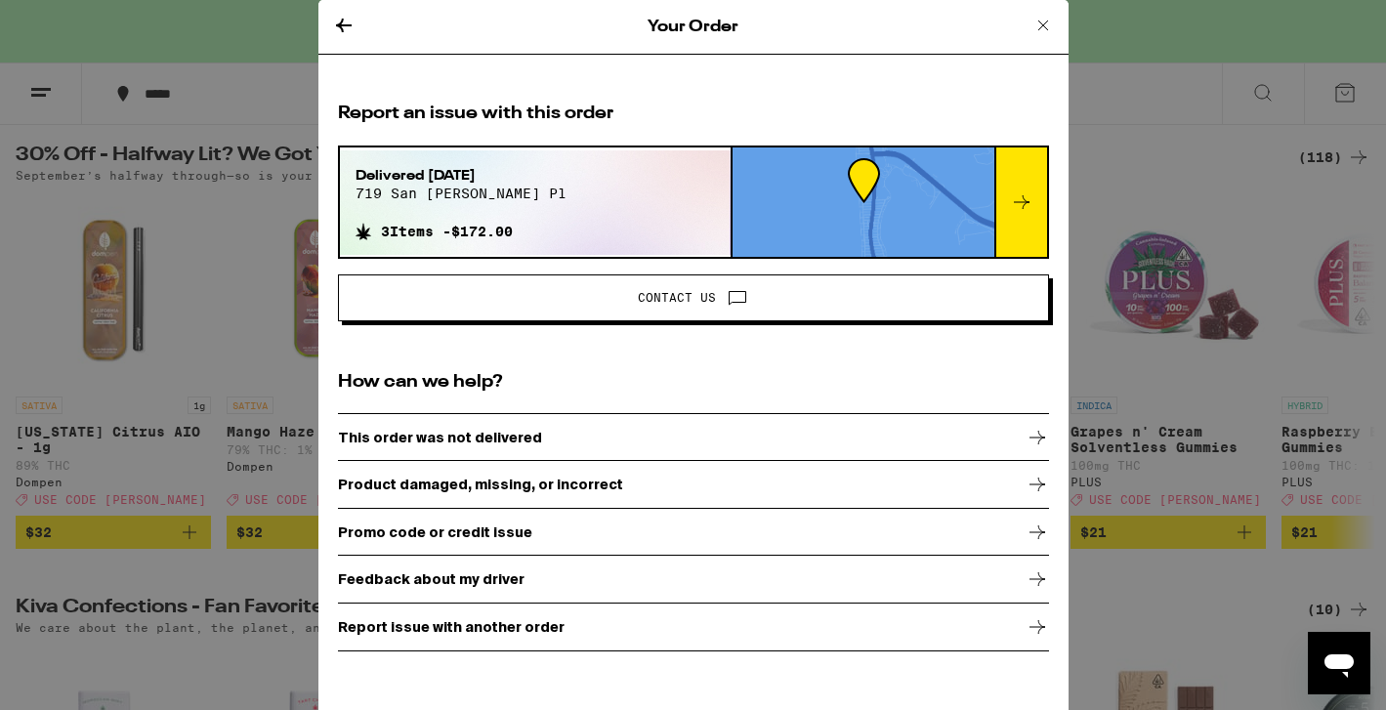
click at [723, 313] on button "Contact Us" at bounding box center [693, 297] width 711 height 47
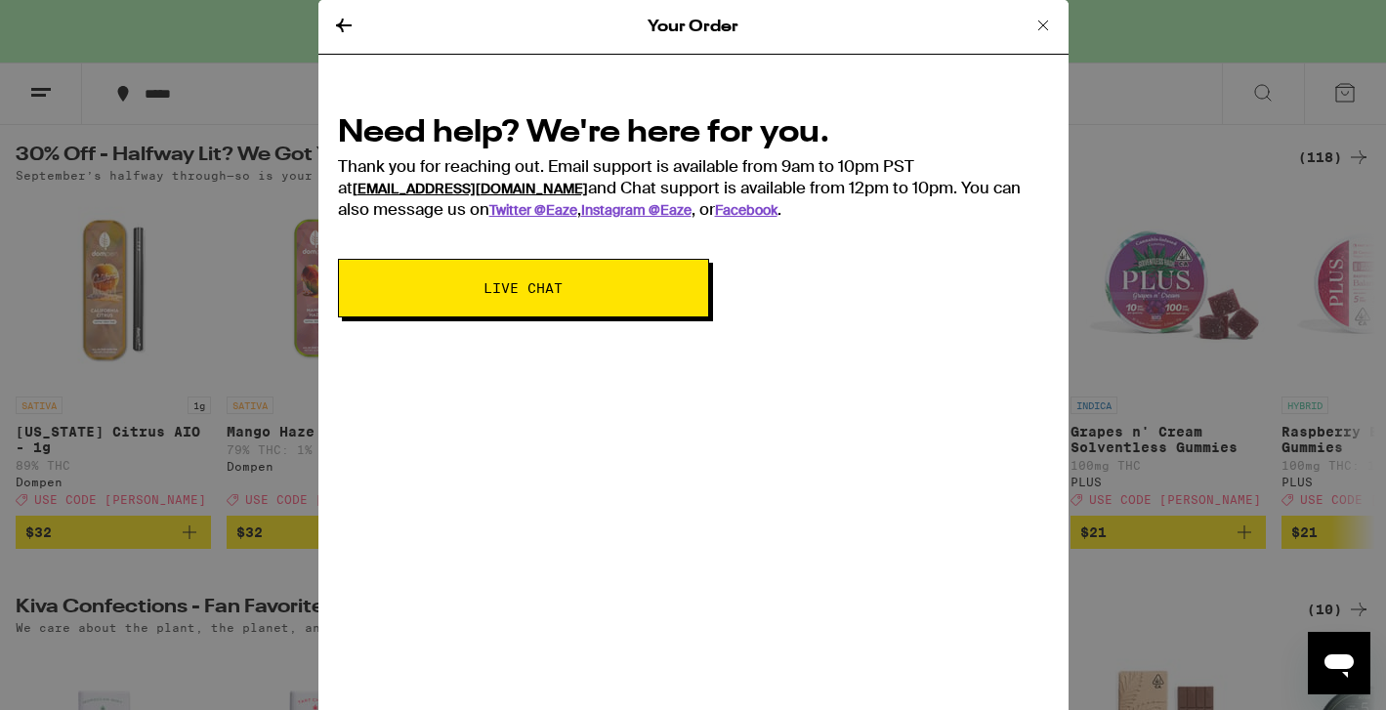
click at [440, 188] on link "[EMAIL_ADDRESS][DOMAIN_NAME]" at bounding box center [470, 189] width 235 height 18
drag, startPoint x: 461, startPoint y: 189, endPoint x: 323, endPoint y: 183, distance: 137.8
click at [323, 183] on div "Need help? We're here for you. Thank you for reaching out. Email support is ava…" at bounding box center [693, 209] width 750 height 255
copy div "[EMAIL_ADDRESS][DOMAIN_NAME]"
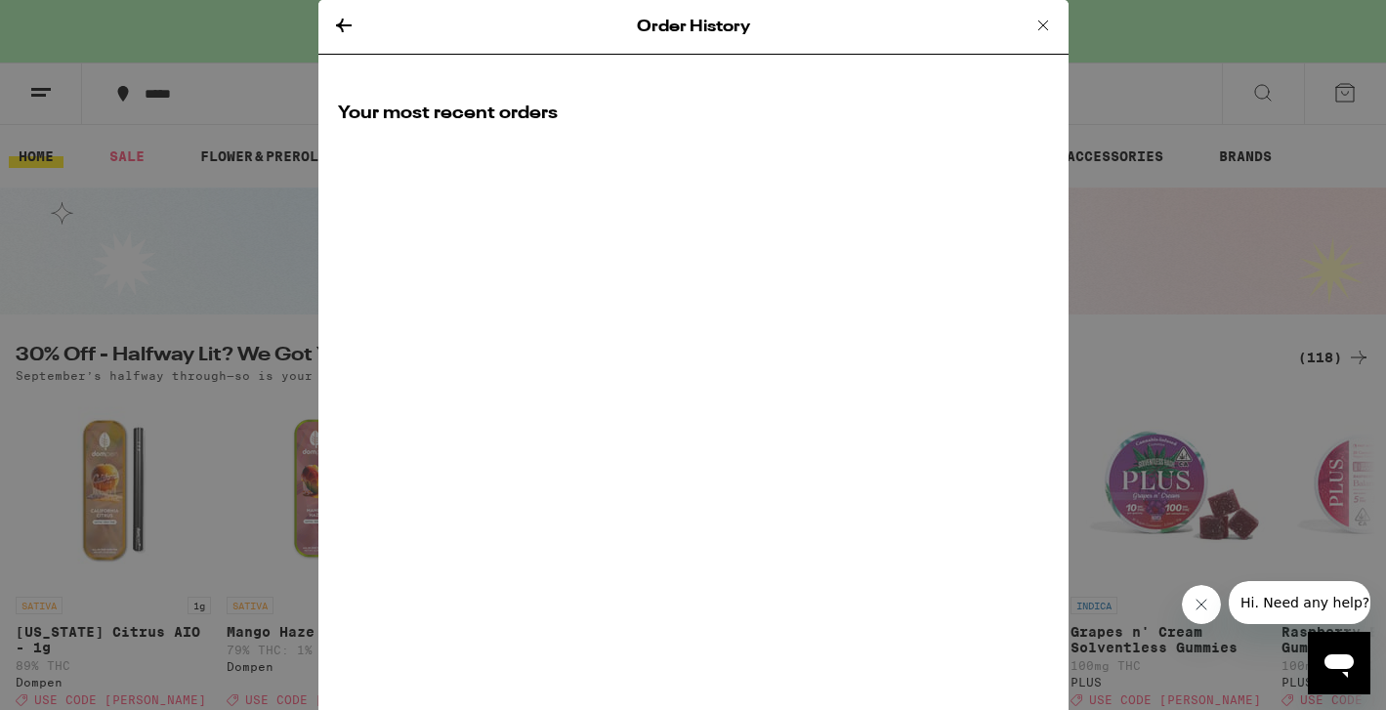
click at [346, 21] on icon at bounding box center [343, 25] width 23 height 23
click at [338, 23] on icon at bounding box center [344, 26] width 16 height 14
click at [1042, 28] on icon at bounding box center [1042, 25] width 23 height 23
